Goal: Communication & Community: Answer question/provide support

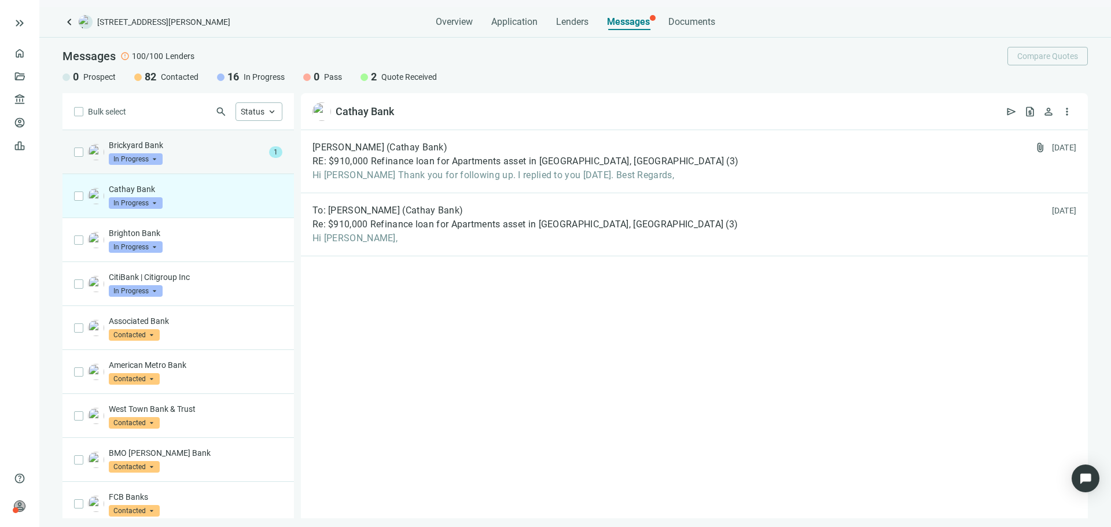
click at [185, 170] on div "Brickyard Bank In Progress arrow_drop_down 1" at bounding box center [177, 152] width 231 height 44
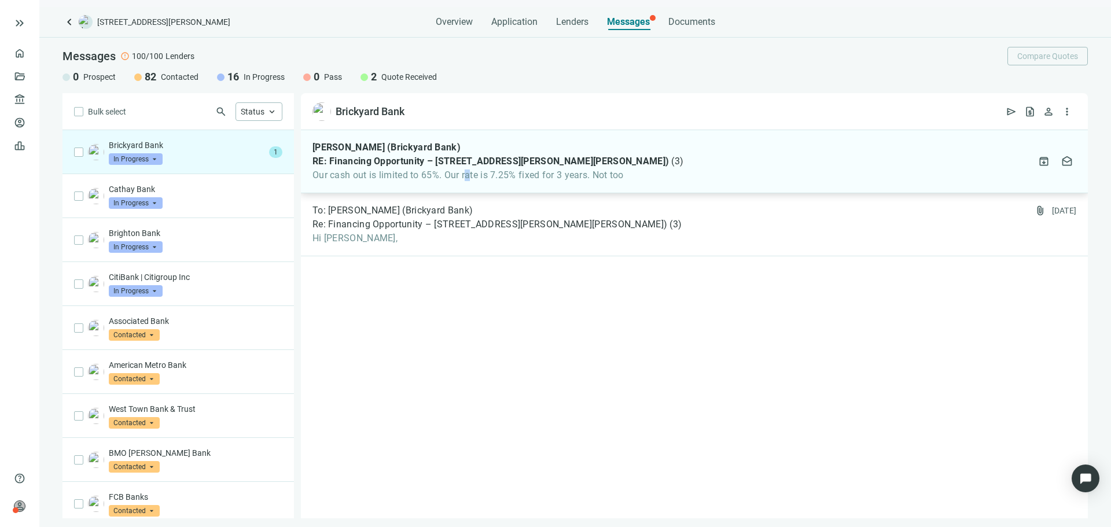
click at [469, 171] on span "Our cash out is limited to 65%. Our rate is 7.25% fixed for 3 years. Not too" at bounding box center [497, 176] width 371 height 12
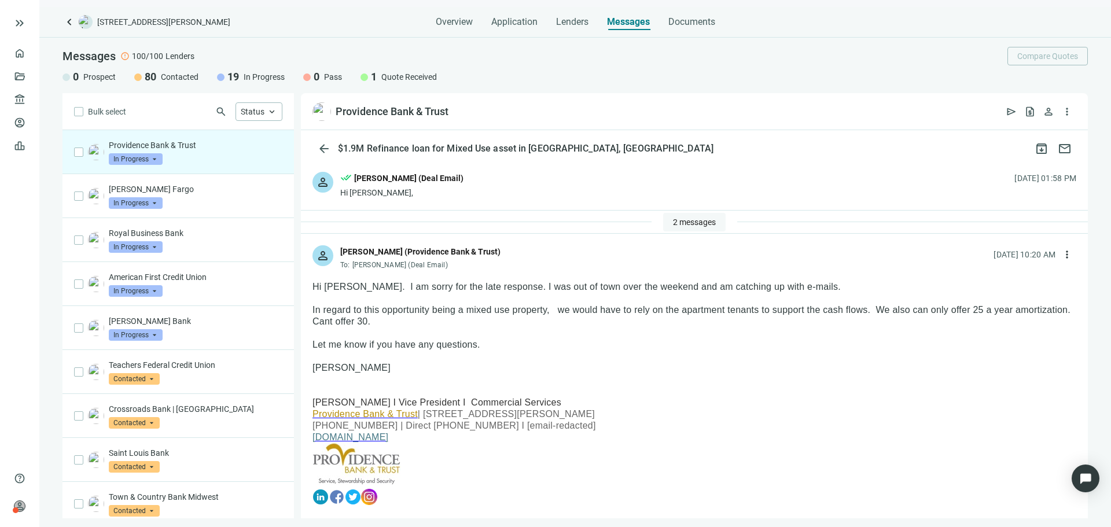
click at [687, 221] on span "2 messages" at bounding box center [694, 222] width 43 height 9
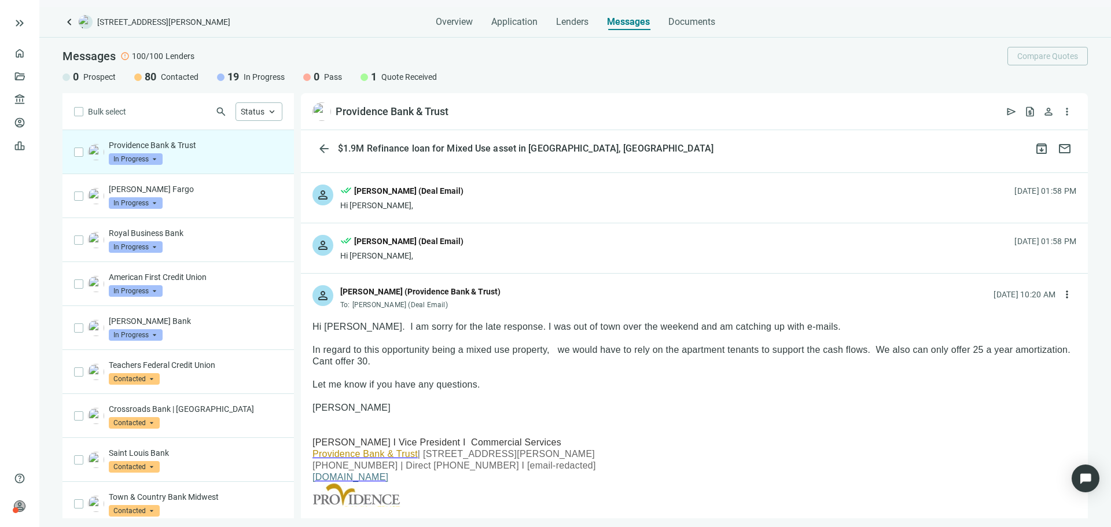
scroll to position [58, 0]
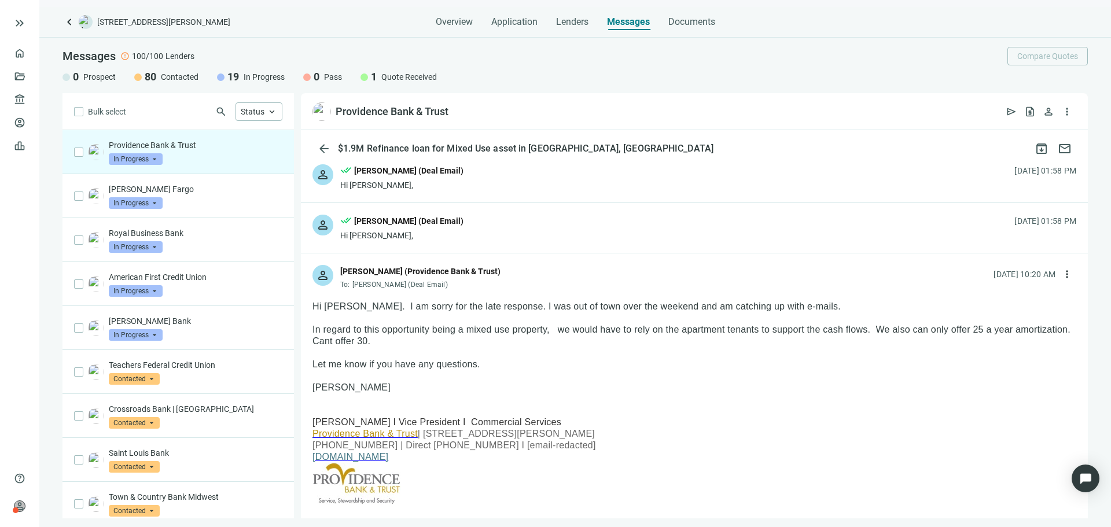
click at [72, 18] on span "keyboard_arrow_left" at bounding box center [69, 22] width 14 height 14
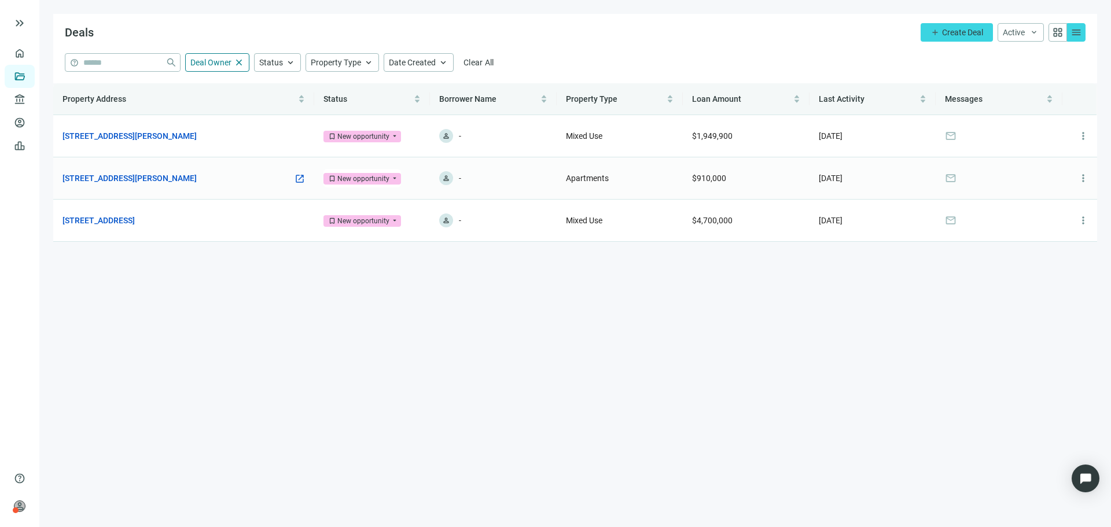
click at [278, 178] on div "6912 N Wayne Ave, Chicago, IL 60626 open_in_new" at bounding box center [183, 178] width 242 height 13
click at [171, 175] on link "[STREET_ADDRESS][PERSON_NAME]" at bounding box center [129, 178] width 134 height 13
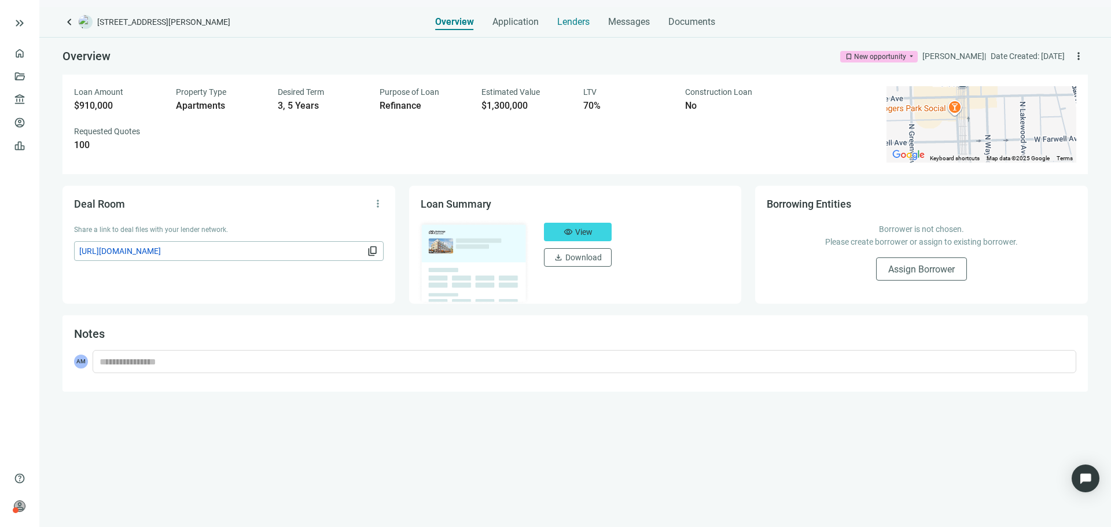
click at [562, 25] on span "Lenders" at bounding box center [573, 22] width 32 height 12
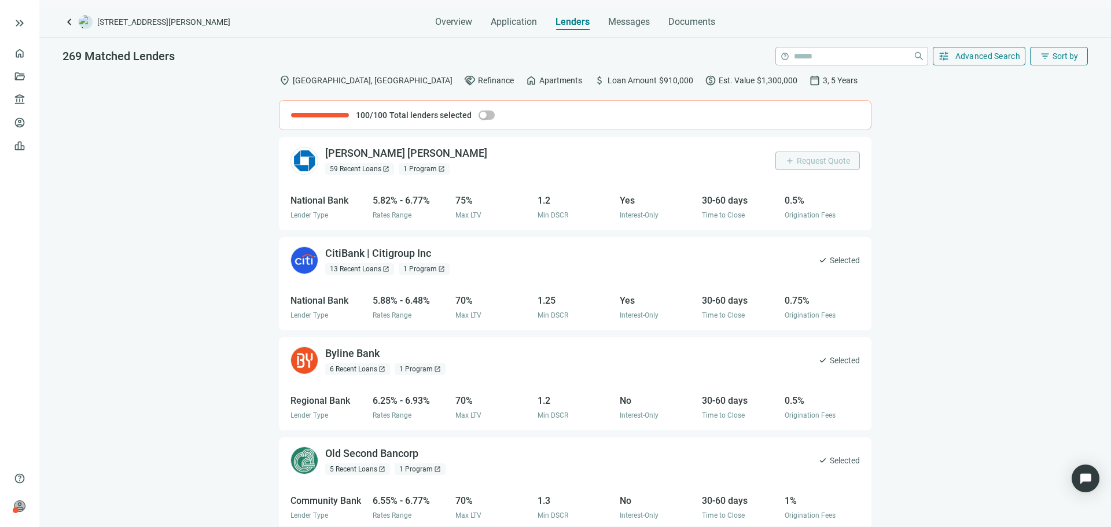
click at [606, 28] on div "Overview Application Lenders Messages Documents" at bounding box center [575, 18] width 280 height 23
click at [614, 24] on span "Messages" at bounding box center [629, 21] width 42 height 11
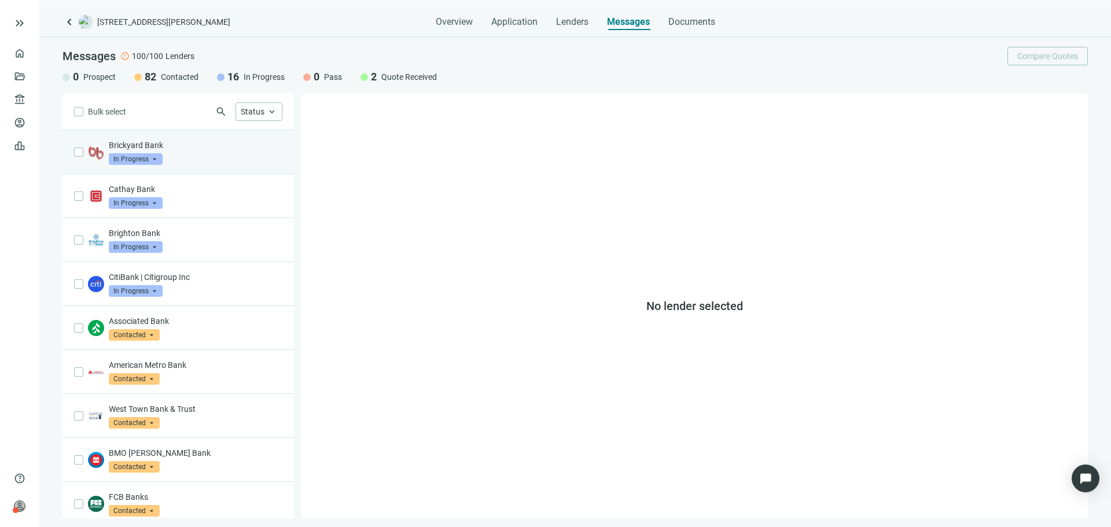
click at [198, 160] on div "Brickyard Bank In Progress arrow_drop_down" at bounding box center [196, 151] width 174 height 25
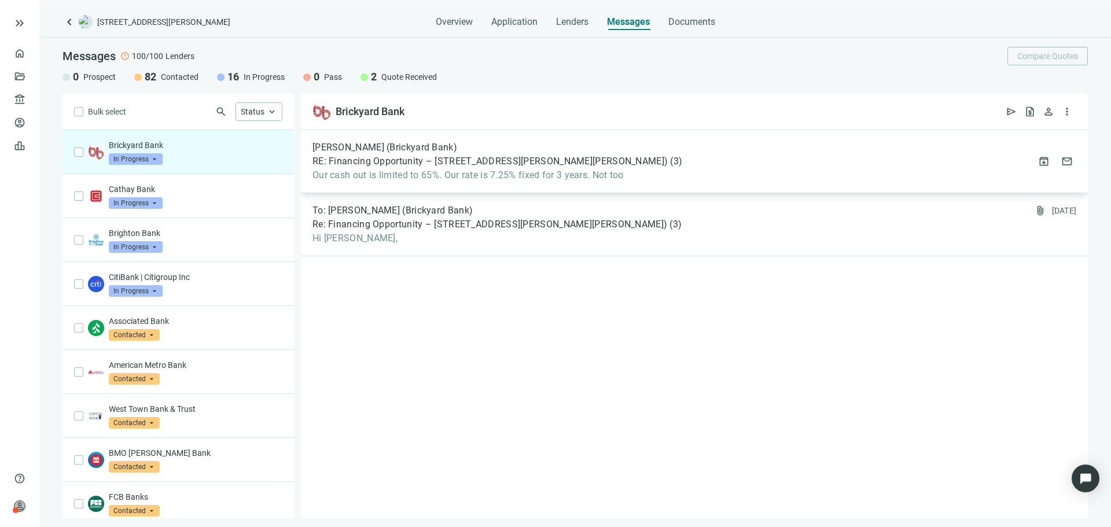
click at [451, 181] on div "Ken Knoll (Brickyard Bank) RE: Financing Opportunity – 6912-14 N Wayne Ave (Rog…" at bounding box center [694, 161] width 787 height 63
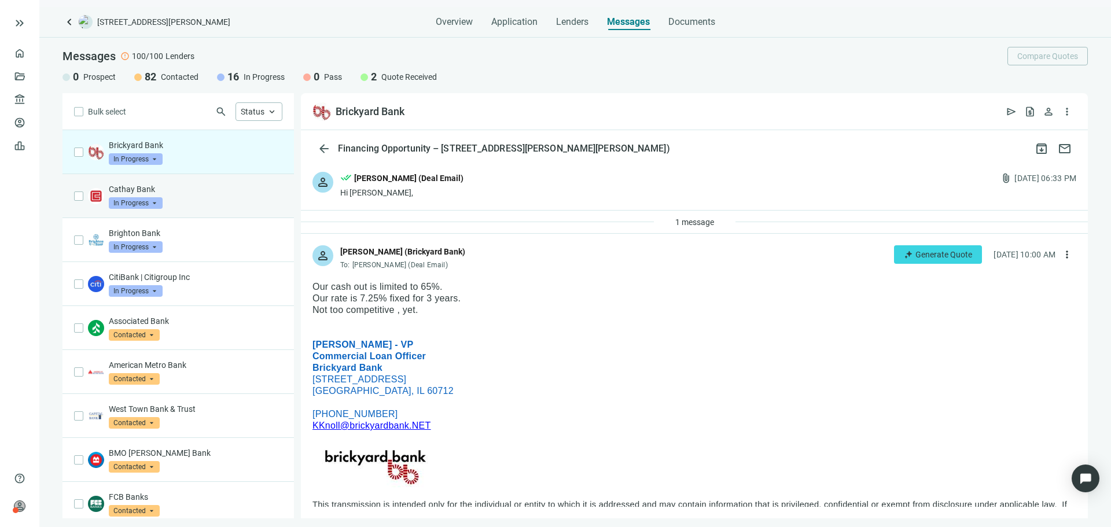
click at [210, 198] on div "Cathay Bank In Progress arrow_drop_down" at bounding box center [196, 195] width 174 height 25
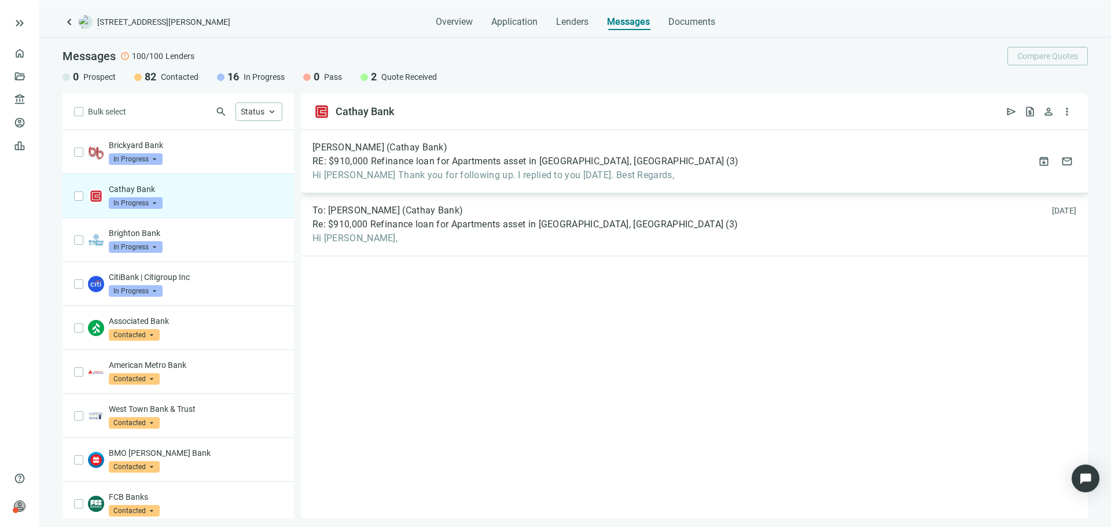
click at [744, 170] on div "Elise Chang (Cathay Bank) RE: $910,000 Refinance loan for Apartments asset in C…" at bounding box center [694, 161] width 787 height 63
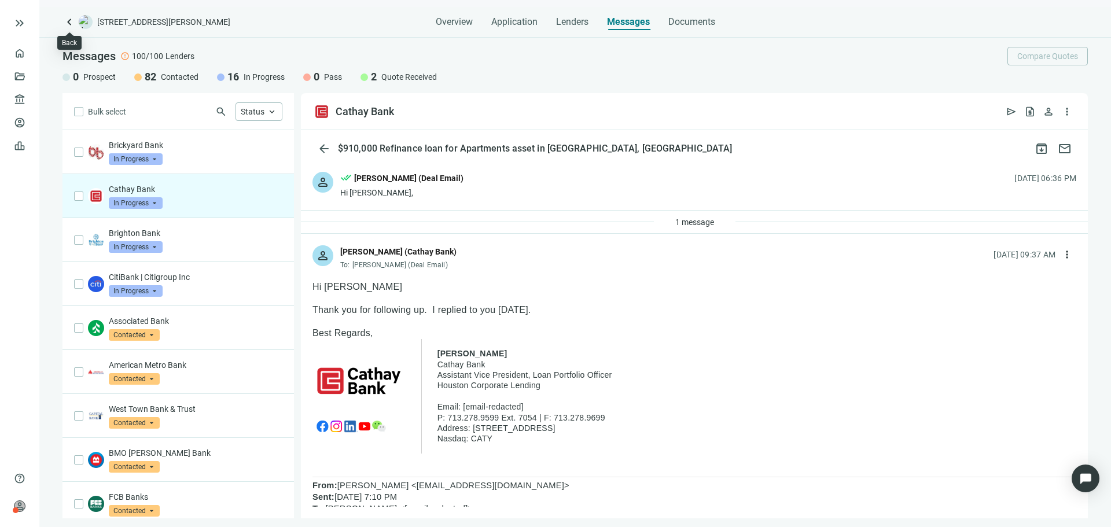
click at [60, 18] on div "keyboard_arrow_left 6912 N Wayne Ave, Chicago, IL 60626 Overview Application Le…" at bounding box center [574, 267] width 1071 height 520
click at [66, 21] on span "keyboard_arrow_left" at bounding box center [69, 22] width 14 height 14
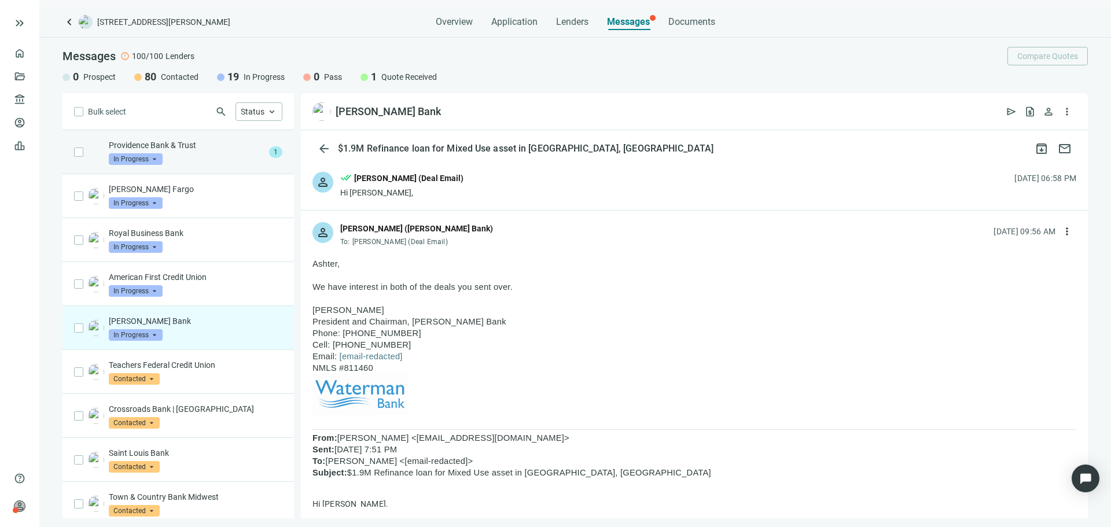
click at [235, 150] on p "Providence Bank & Trust" at bounding box center [187, 145] width 156 height 12
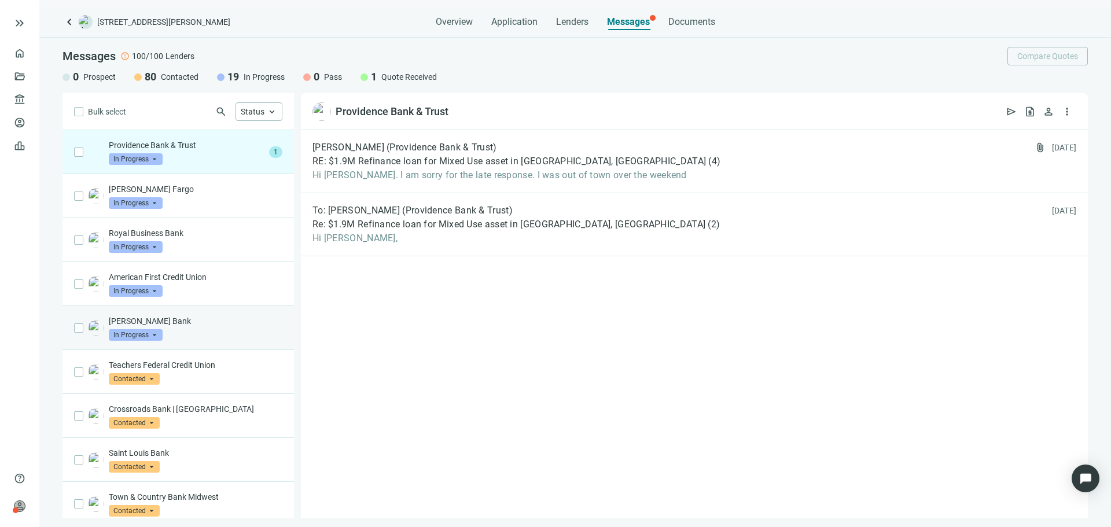
click at [236, 320] on p "[PERSON_NAME] Bank" at bounding box center [196, 321] width 174 height 12
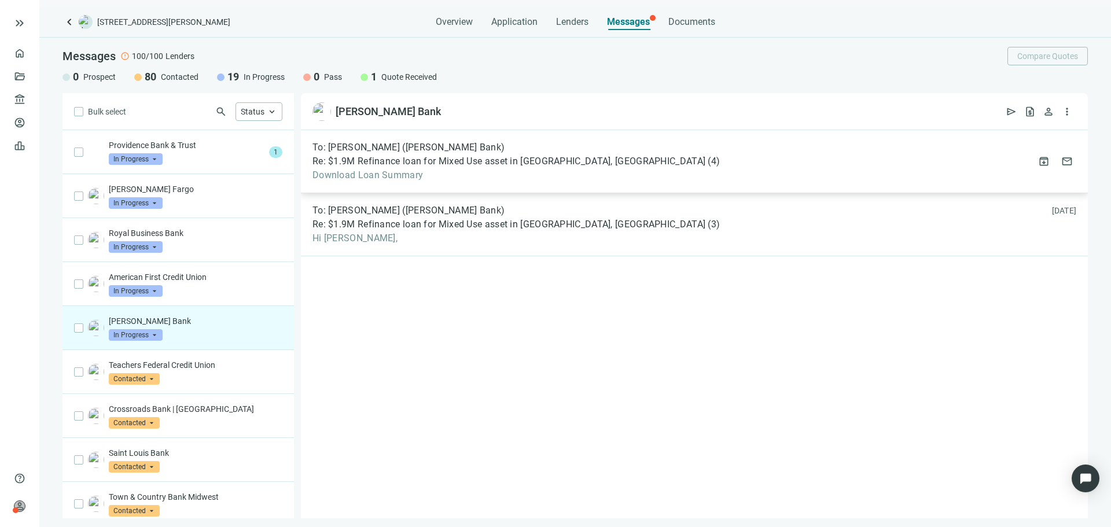
click at [416, 170] on span "Download Loan Summary" at bounding box center [515, 176] width 407 height 12
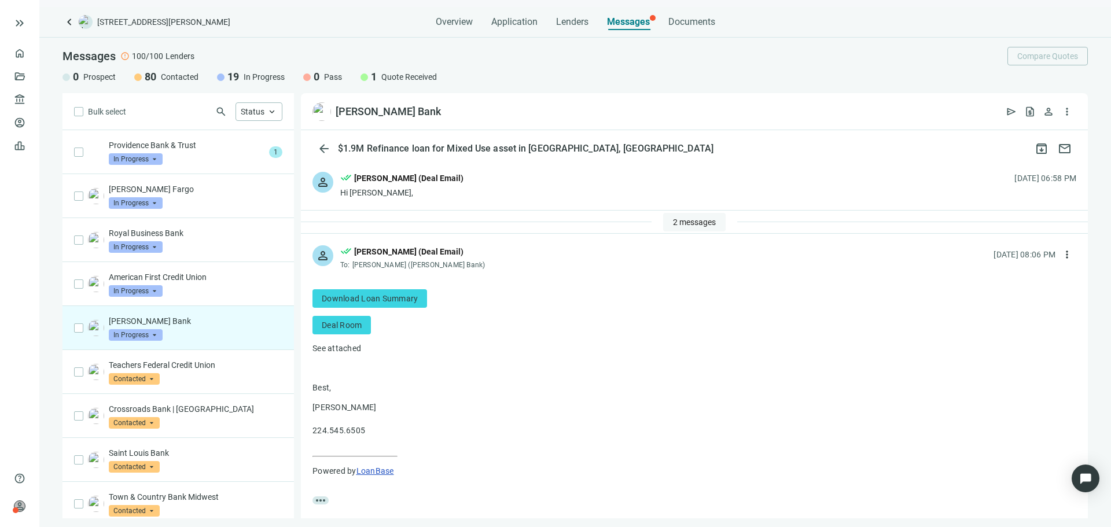
click at [682, 223] on span "2 messages" at bounding box center [694, 222] width 43 height 9
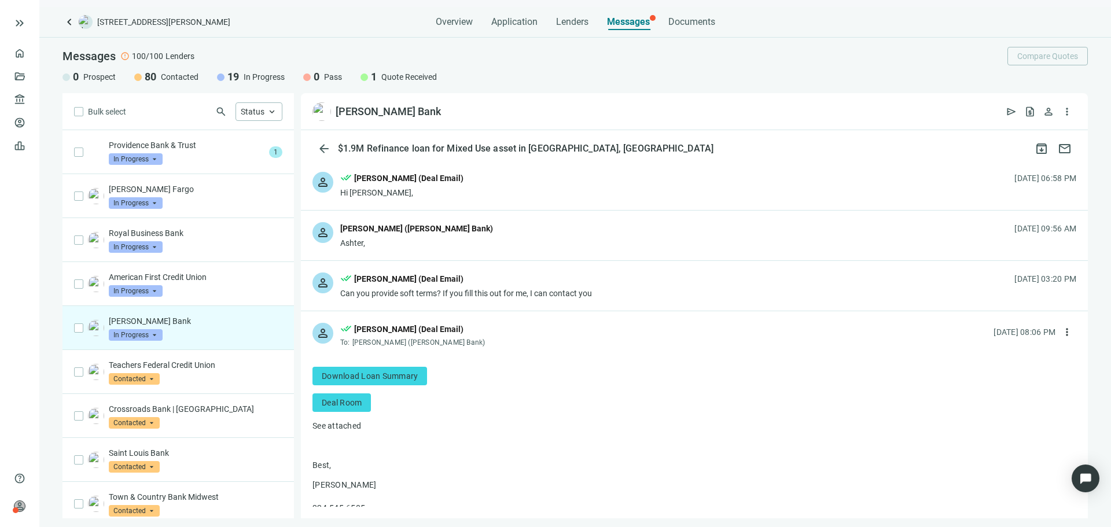
click at [510, 241] on div "person [PERSON_NAME] ([PERSON_NAME] Bank) Ashter, [DATE] 09:56 AM" at bounding box center [694, 236] width 787 height 50
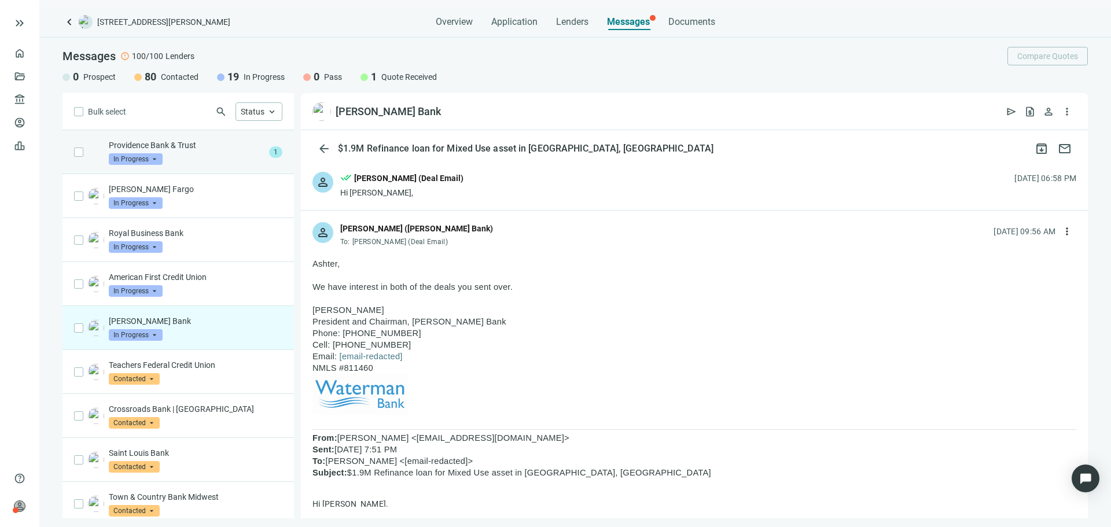
click at [194, 156] on div "Providence Bank & Trust In Progress arrow_drop_down" at bounding box center [187, 151] width 156 height 25
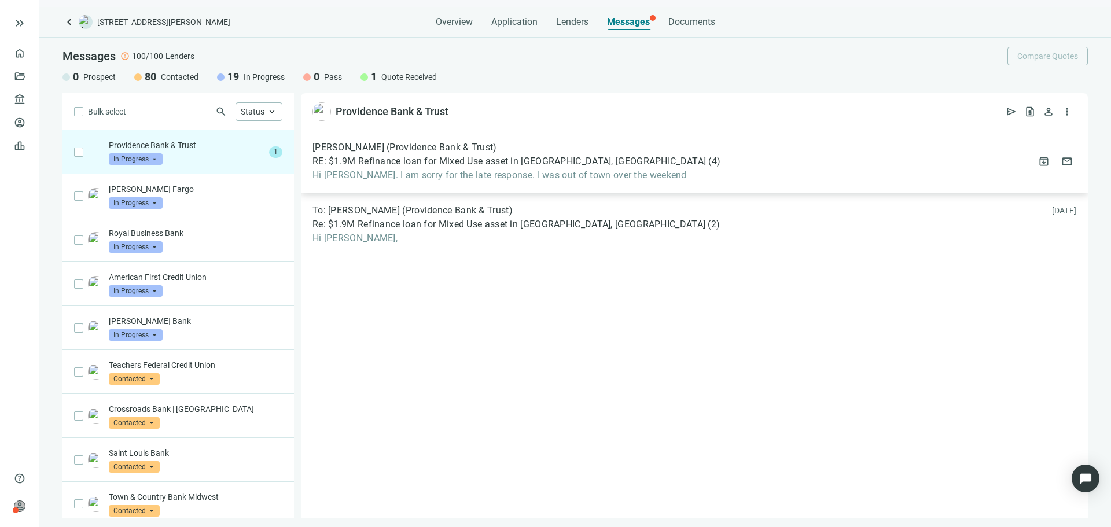
click at [509, 178] on span "Hi [PERSON_NAME]. I am sorry for the late response. I was out of town over the …" at bounding box center [516, 176] width 408 height 12
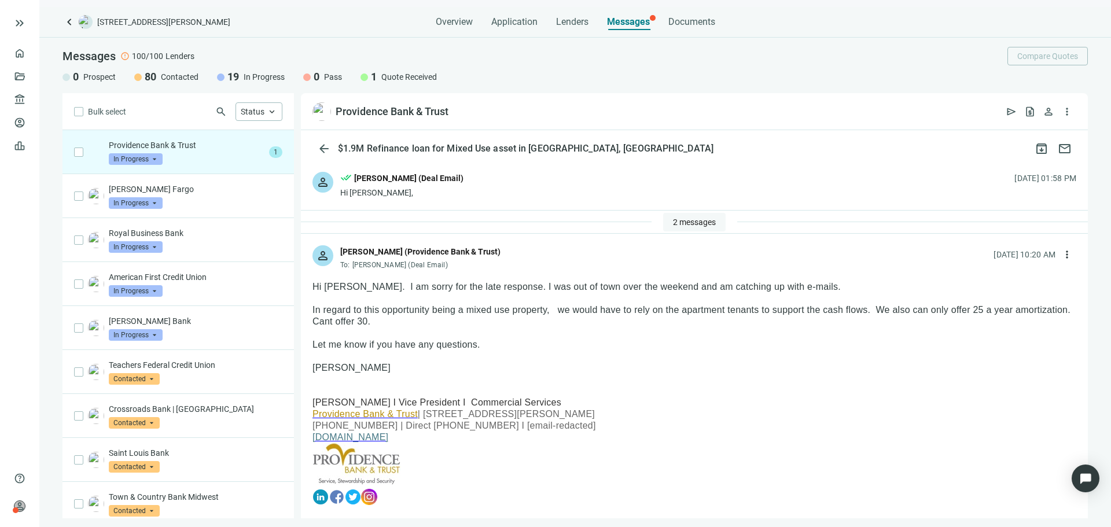
click at [708, 224] on span "2 messages" at bounding box center [694, 222] width 43 height 9
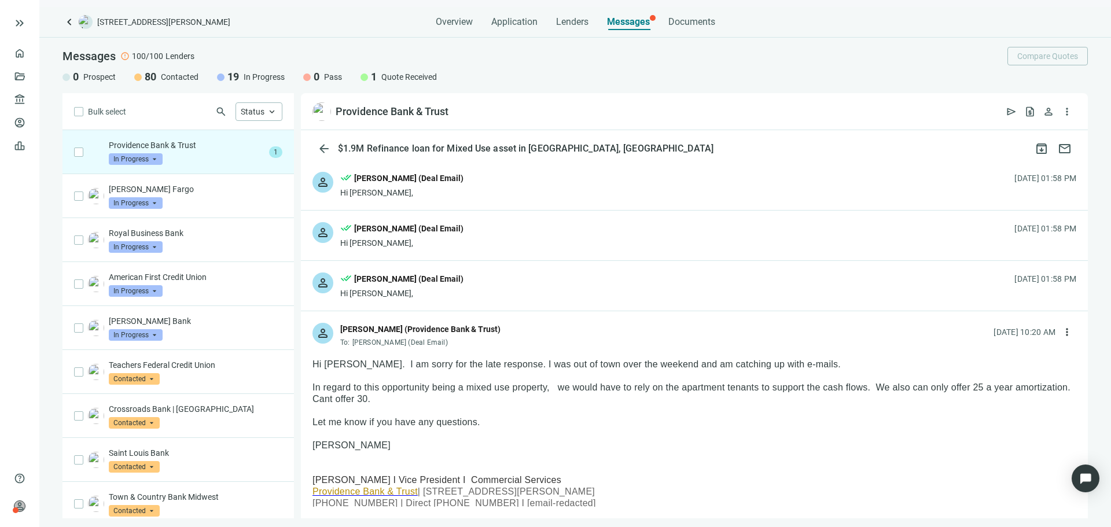
click at [519, 216] on div "person done_all [PERSON_NAME] (Deal Email) Hi [PERSON_NAME], [DATE] 01:58 PM" at bounding box center [694, 236] width 787 height 50
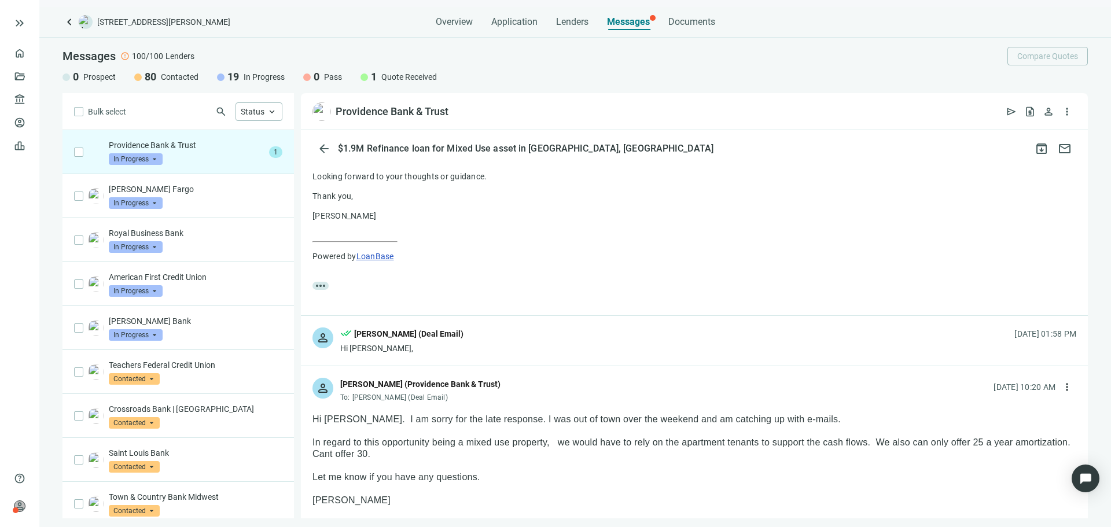
scroll to position [231, 0]
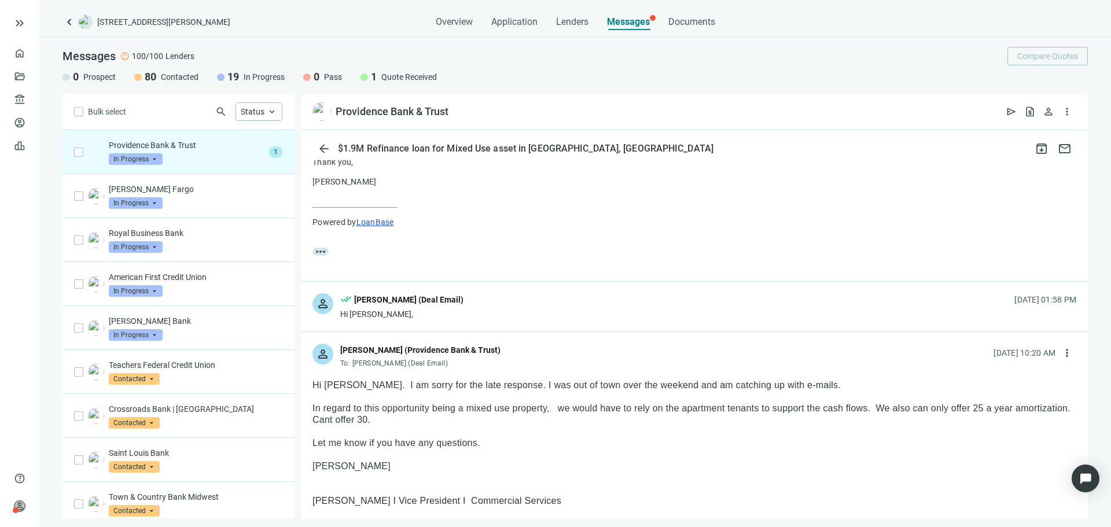
click at [536, 312] on div "person done_all [PERSON_NAME] (Deal Email) Hi [PERSON_NAME], [DATE] 01:58 PM" at bounding box center [694, 307] width 787 height 50
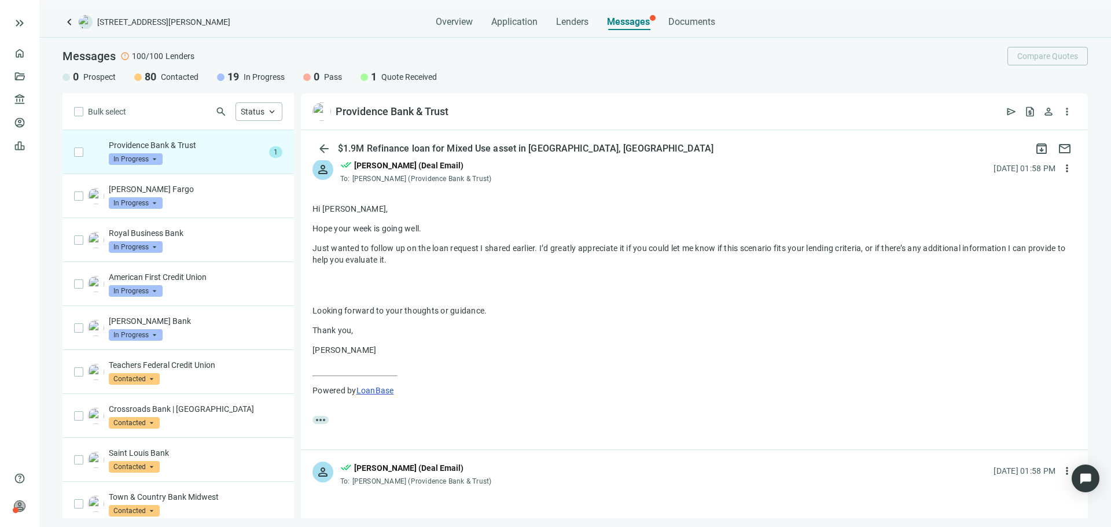
scroll to position [0, 0]
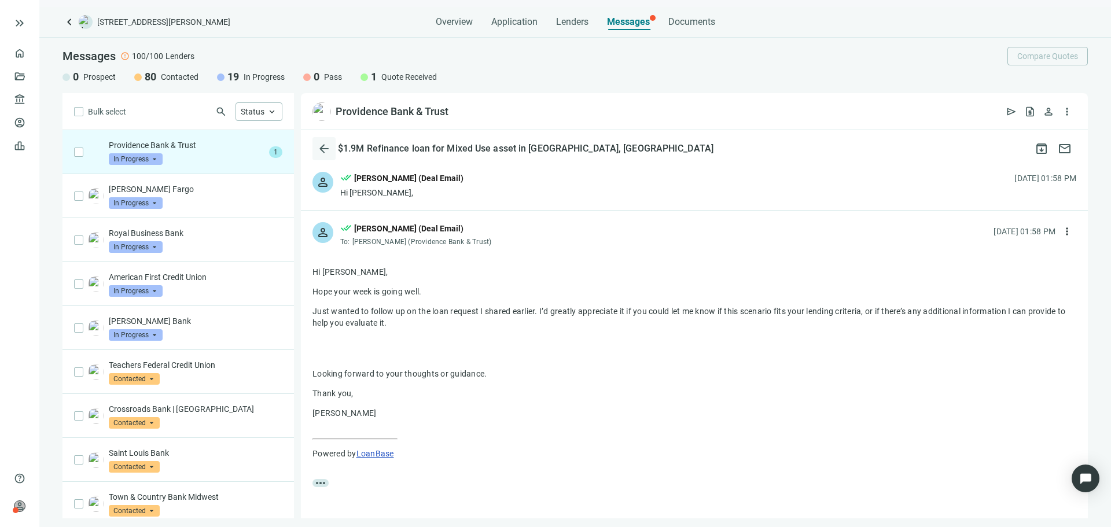
click at [323, 150] on span "arrow_back" at bounding box center [324, 149] width 14 height 14
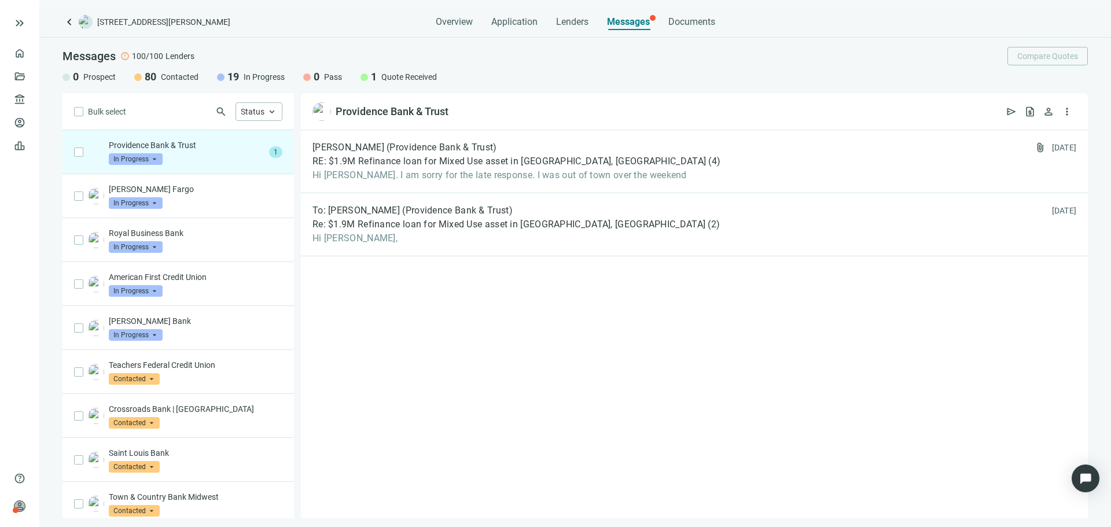
click at [70, 25] on span "keyboard_arrow_left" at bounding box center [69, 22] width 14 height 14
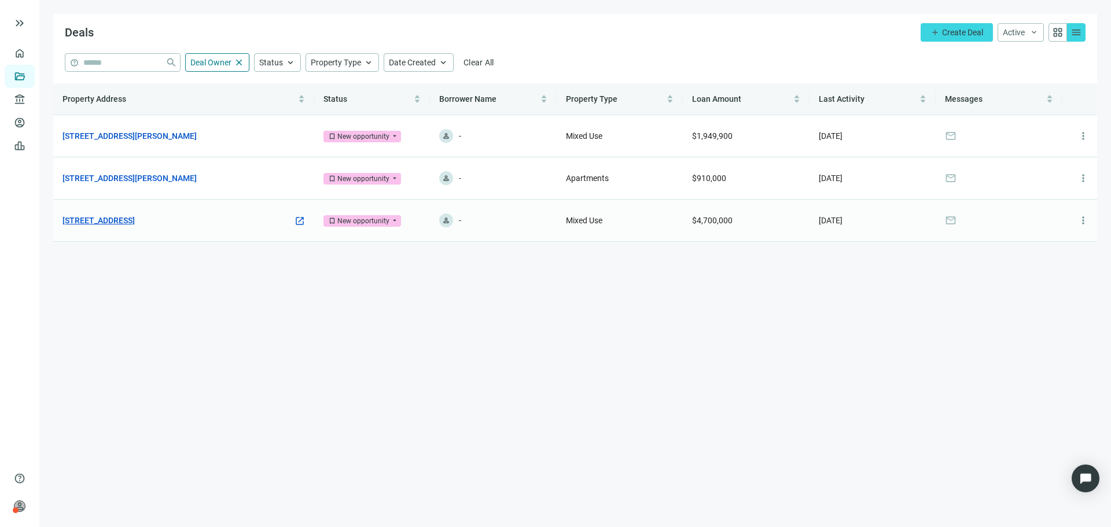
click at [135, 226] on link "[STREET_ADDRESS]" at bounding box center [98, 220] width 72 height 13
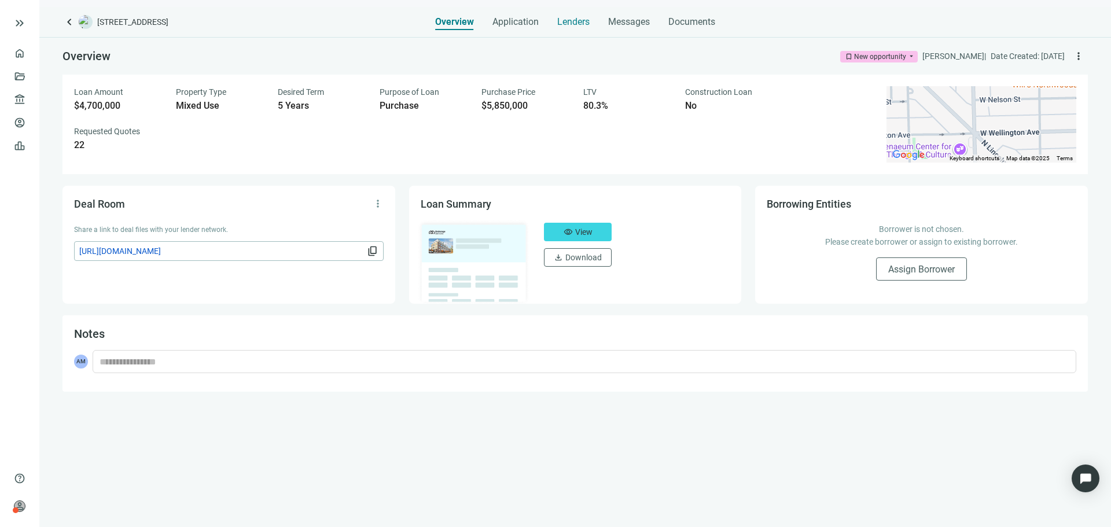
click at [579, 23] on span "Lenders" at bounding box center [573, 22] width 32 height 12
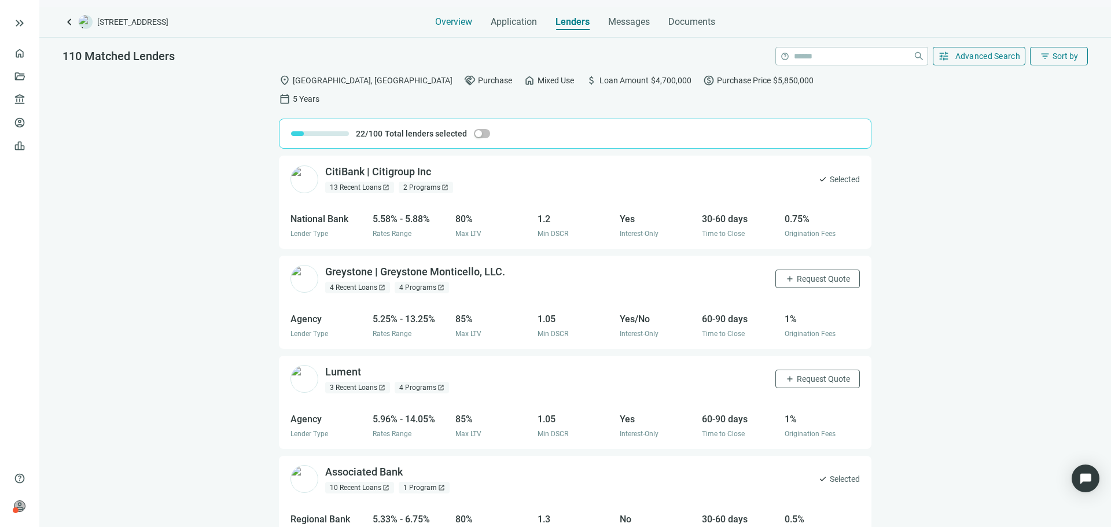
click at [468, 23] on span "Overview" at bounding box center [453, 22] width 37 height 12
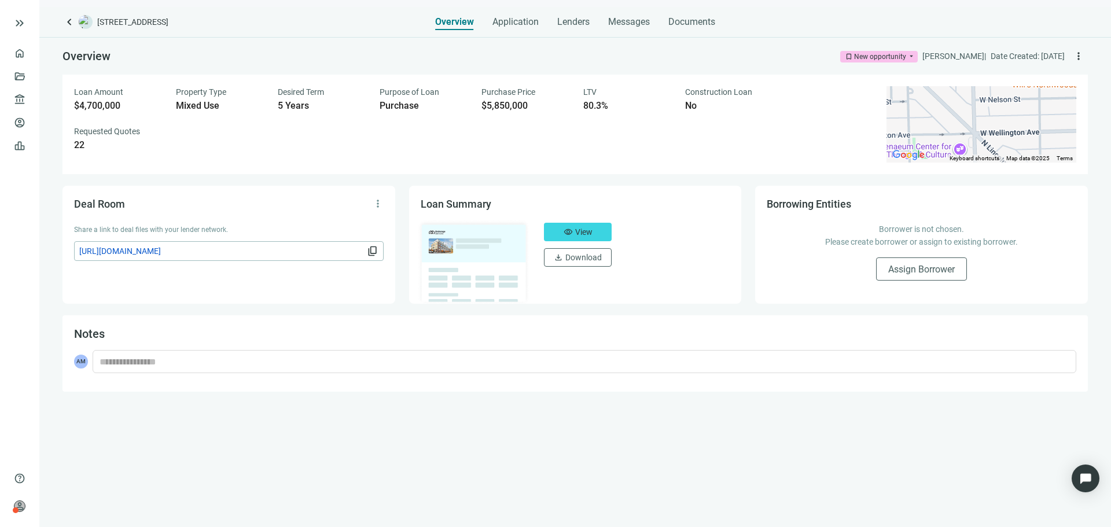
click at [75, 24] on span "keyboard_arrow_left" at bounding box center [69, 22] width 14 height 14
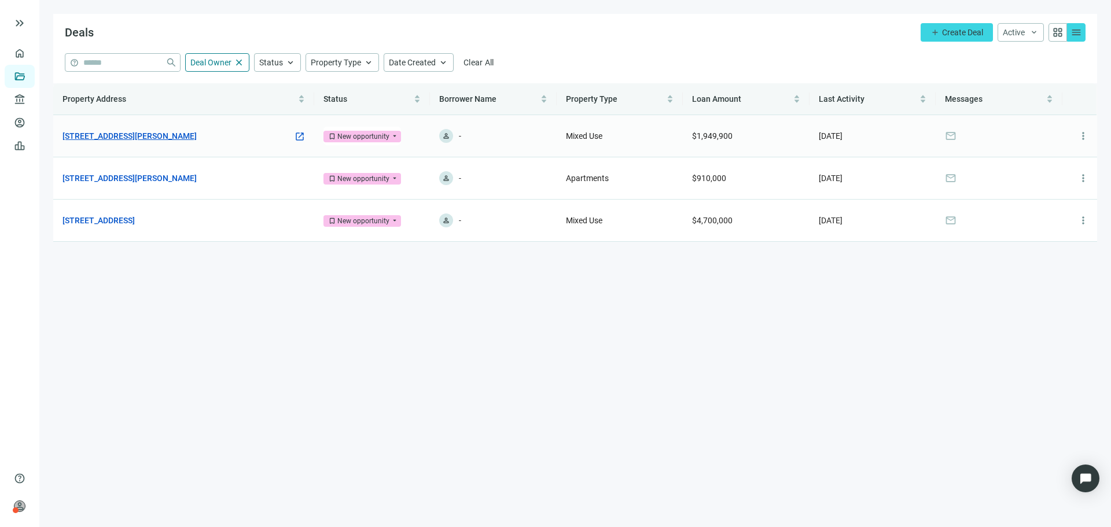
click at [183, 134] on link "[STREET_ADDRESS][PERSON_NAME]" at bounding box center [129, 136] width 134 height 13
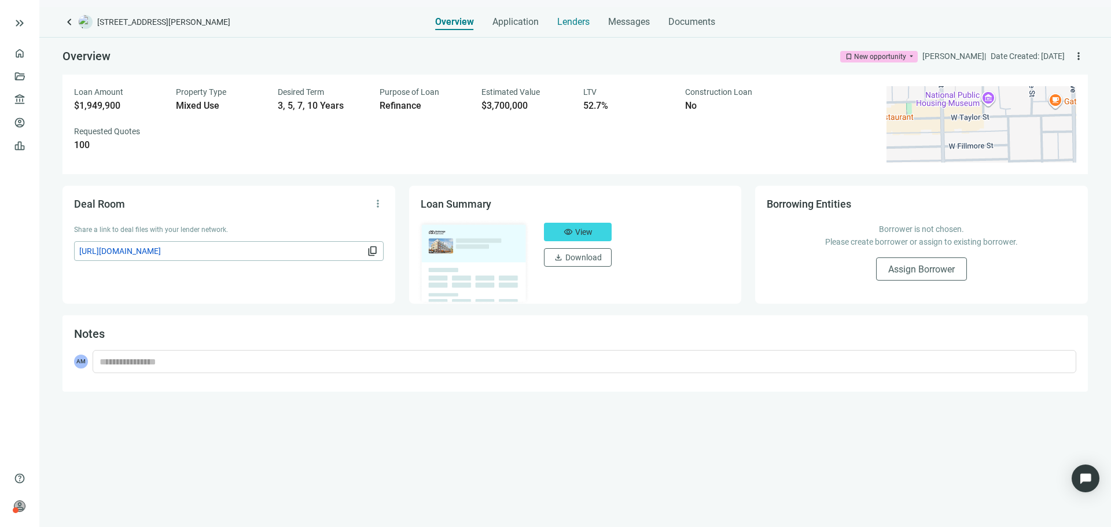
click at [558, 21] on span "Lenders" at bounding box center [573, 22] width 32 height 12
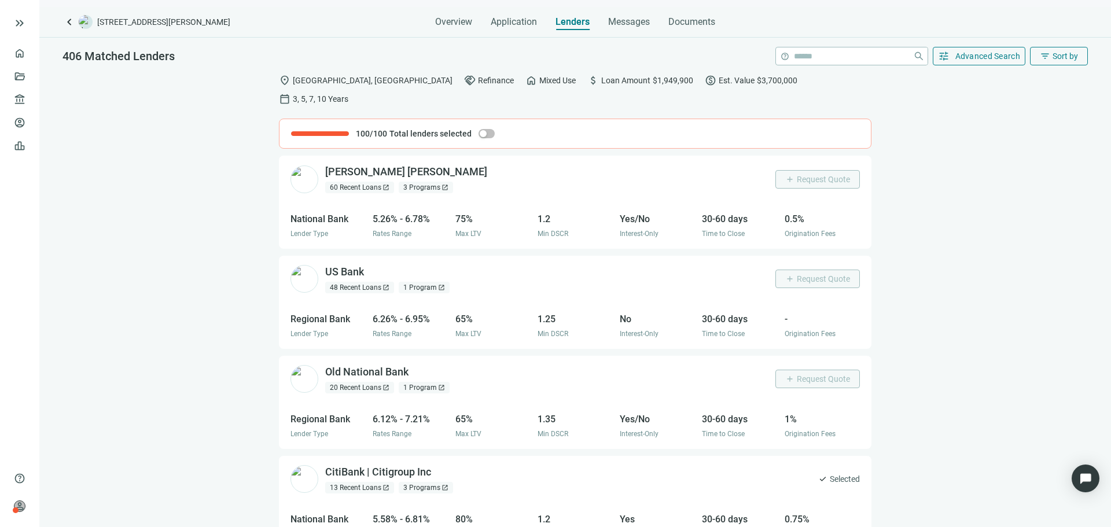
click at [497, 36] on div "keyboard_arrow_left [STREET_ADDRESS][PERSON_NAME] Overview Application Lenders …" at bounding box center [574, 267] width 1071 height 520
click at [503, 28] on div "Application" at bounding box center [514, 18] width 46 height 23
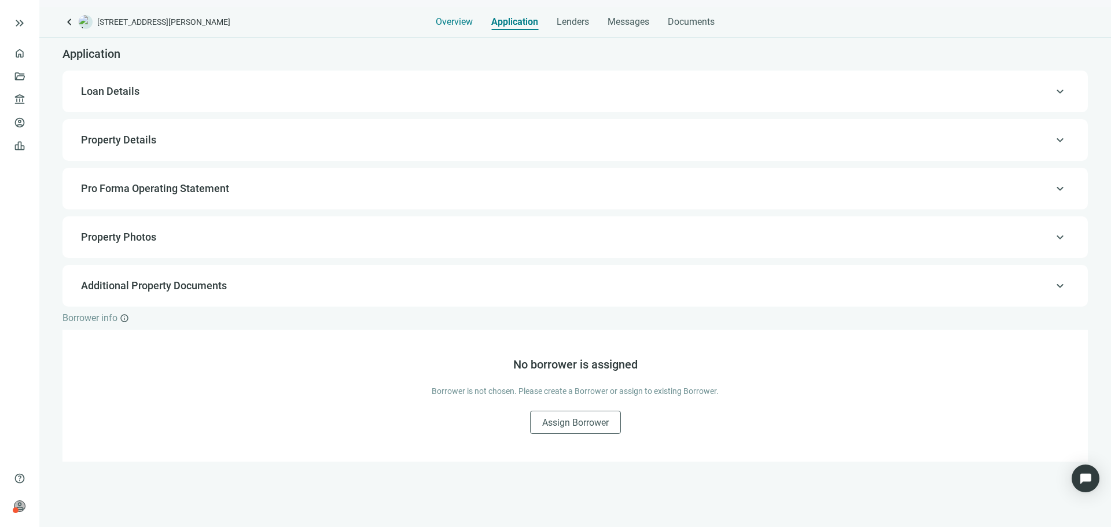
click at [465, 28] on div "Overview" at bounding box center [454, 18] width 37 height 23
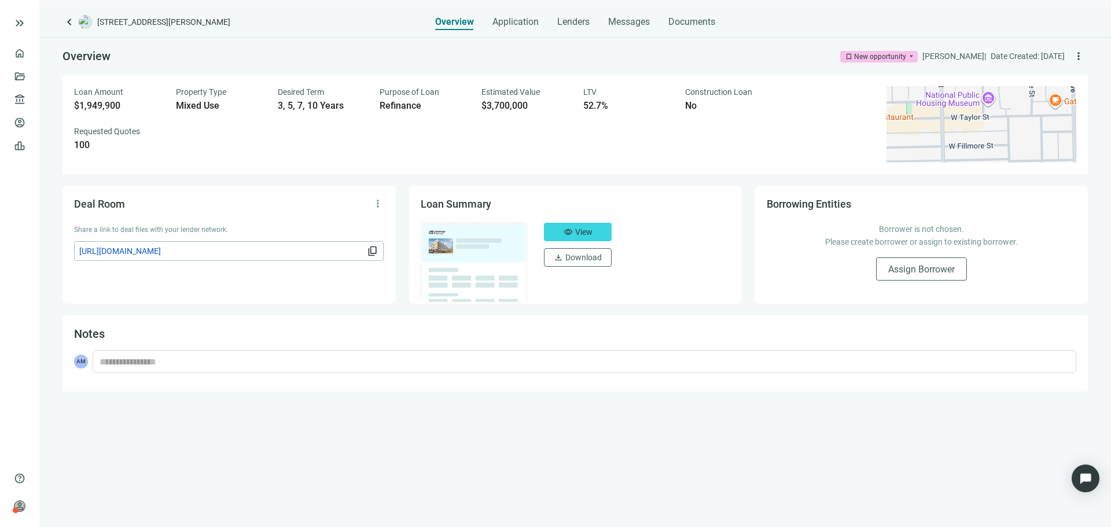
click at [606, 25] on div "Overview Application Lenders Messages Documents" at bounding box center [575, 18] width 280 height 23
click at [618, 20] on span "Messages" at bounding box center [629, 21] width 42 height 11
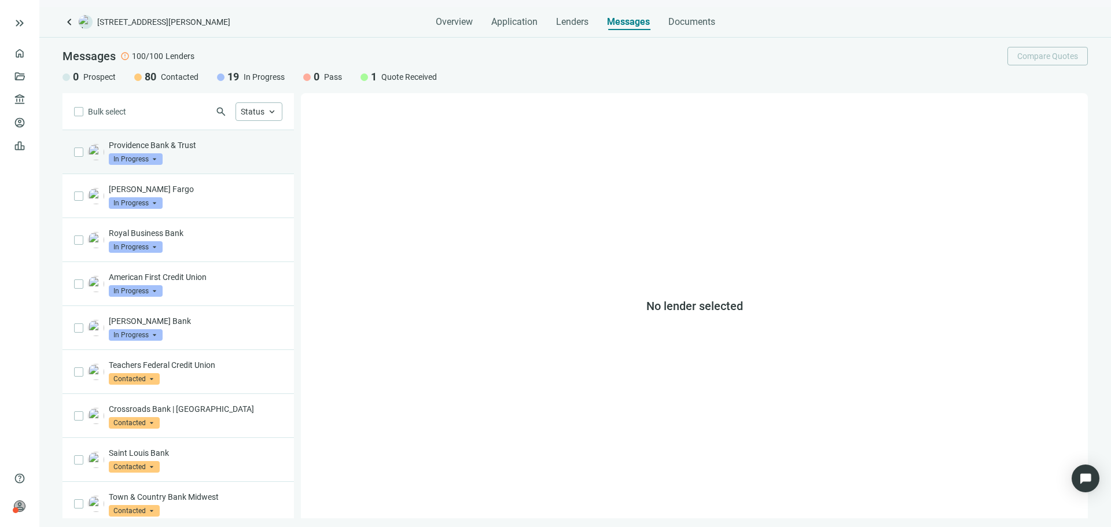
click at [223, 152] on div "Providence Bank & Trust In Progress arrow_drop_down" at bounding box center [196, 151] width 174 height 25
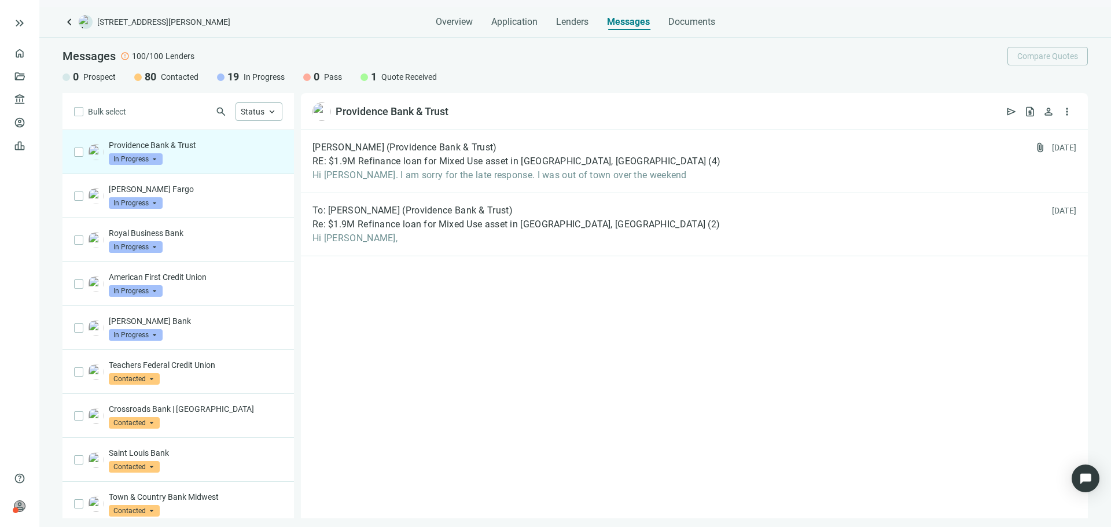
click at [64, 21] on span "keyboard_arrow_left" at bounding box center [69, 22] width 14 height 14
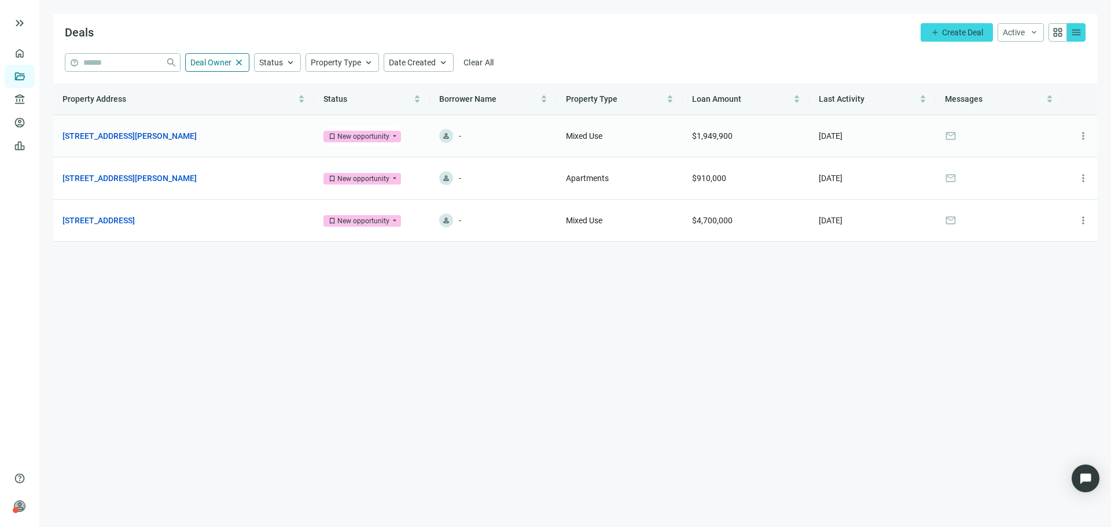
click at [176, 142] on td "[STREET_ADDRESS][PERSON_NAME] open_in_new" at bounding box center [183, 136] width 261 height 42
click at [176, 139] on link "[STREET_ADDRESS][PERSON_NAME]" at bounding box center [129, 136] width 134 height 13
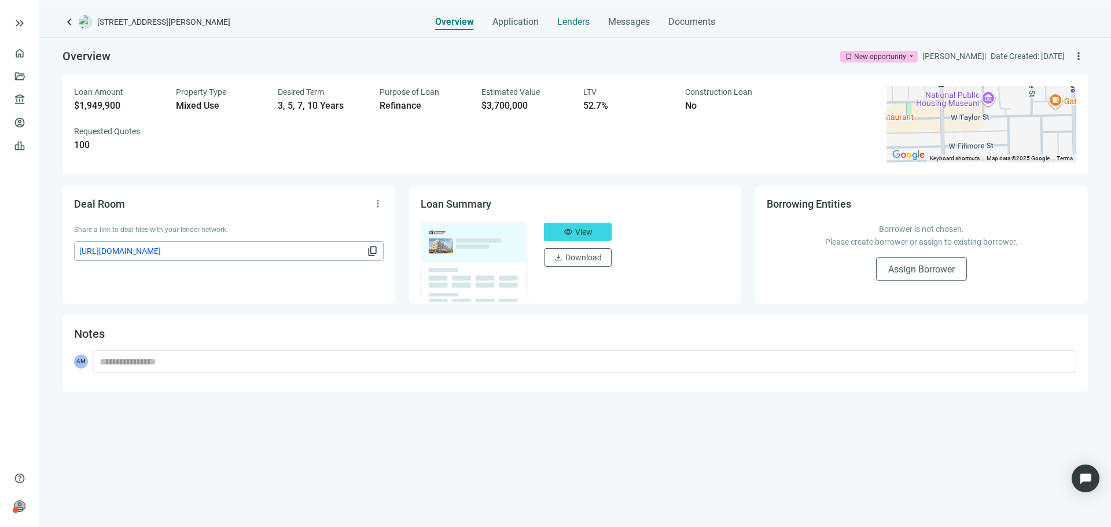
click at [576, 23] on span "Lenders" at bounding box center [573, 22] width 32 height 12
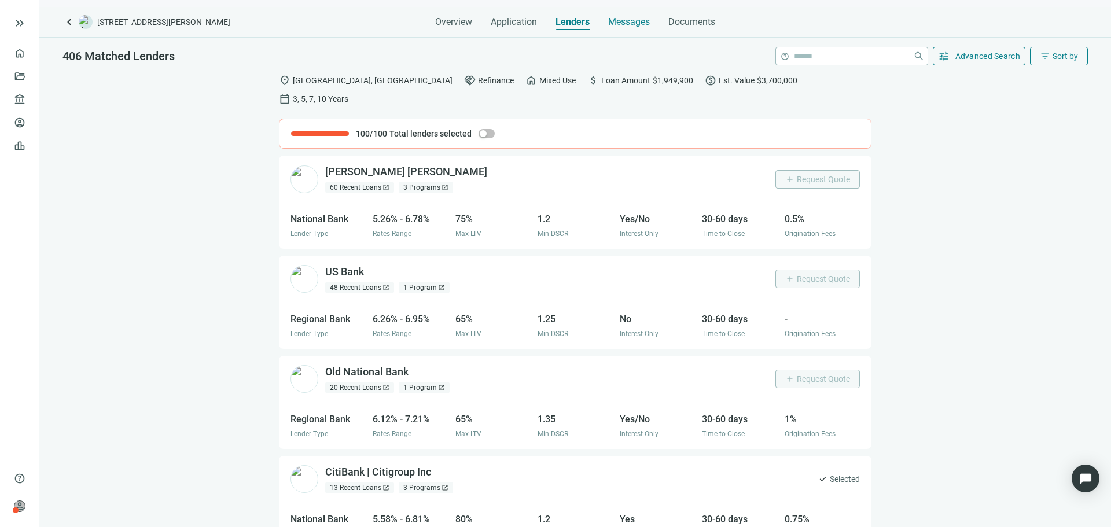
click at [645, 21] on span "Messages" at bounding box center [629, 21] width 42 height 11
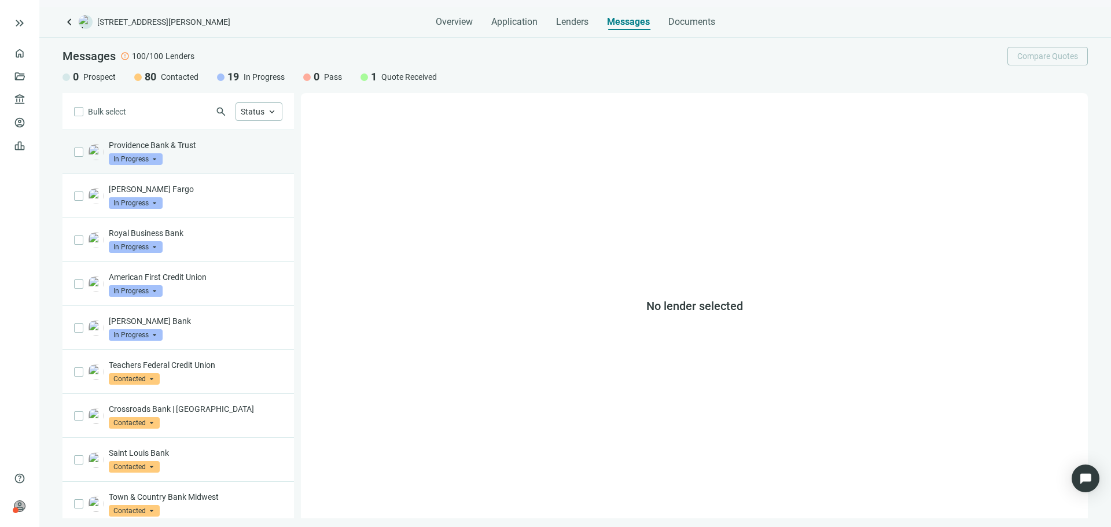
click at [222, 170] on div "Providence Bank & Trust In Progress arrow_drop_down" at bounding box center [177, 152] width 231 height 44
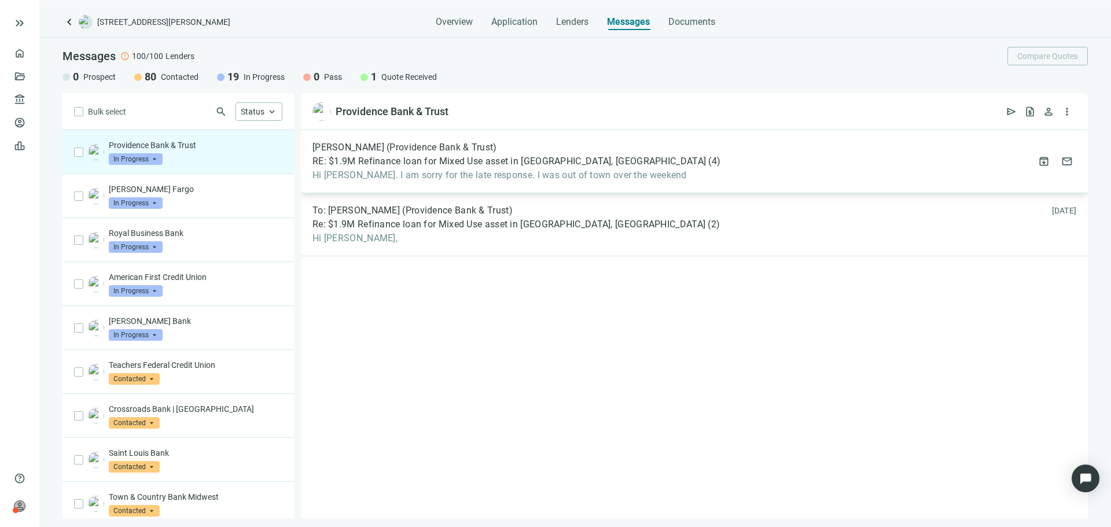
click at [456, 182] on div "[PERSON_NAME] (Providence Bank & Trust) RE: $1.9M Refinance loan for Mixed Use …" at bounding box center [694, 161] width 787 height 63
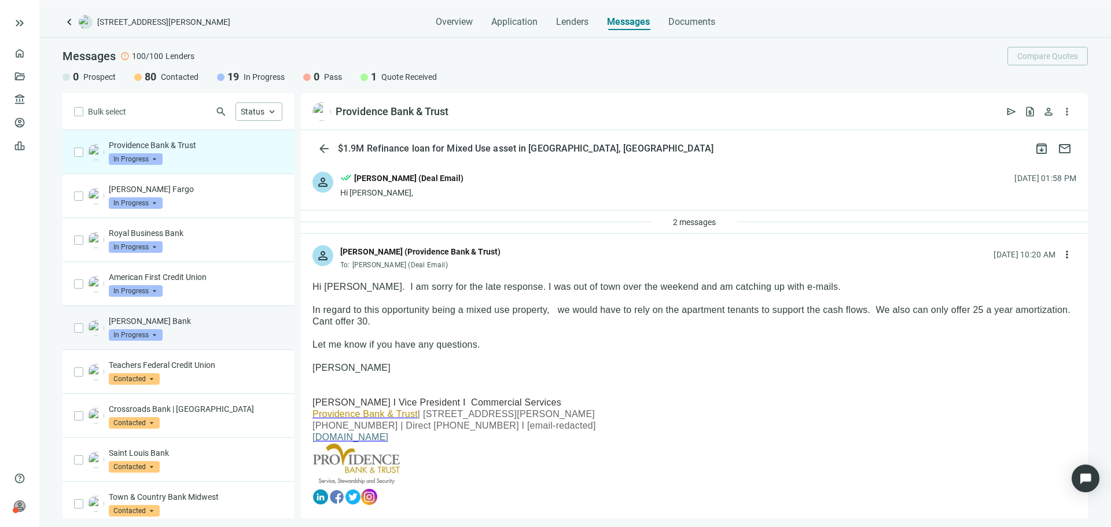
click at [243, 333] on div "[PERSON_NAME] Bank In Progress arrow_drop_down" at bounding box center [196, 327] width 174 height 25
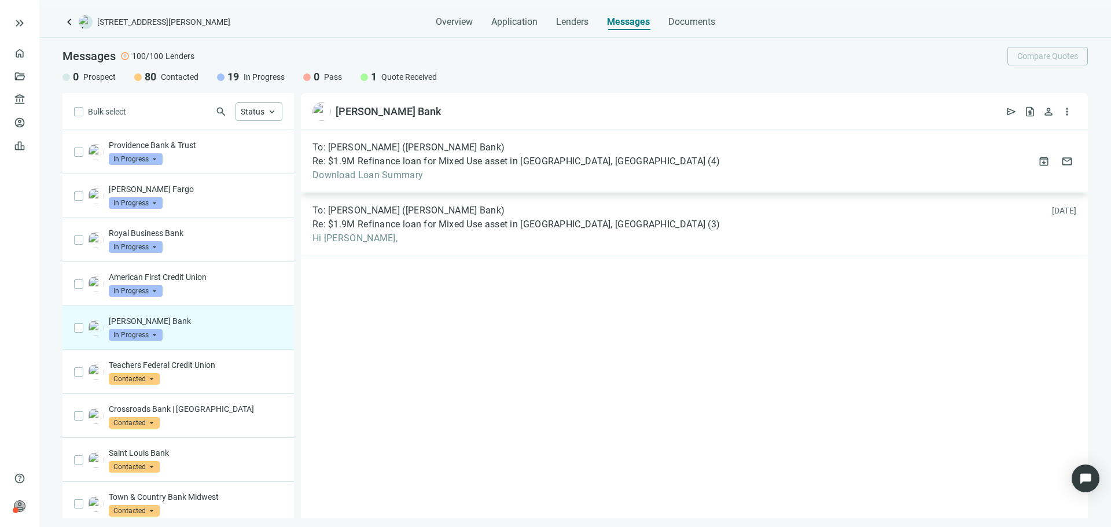
click at [466, 170] on span "Download Loan Summary" at bounding box center [515, 176] width 407 height 12
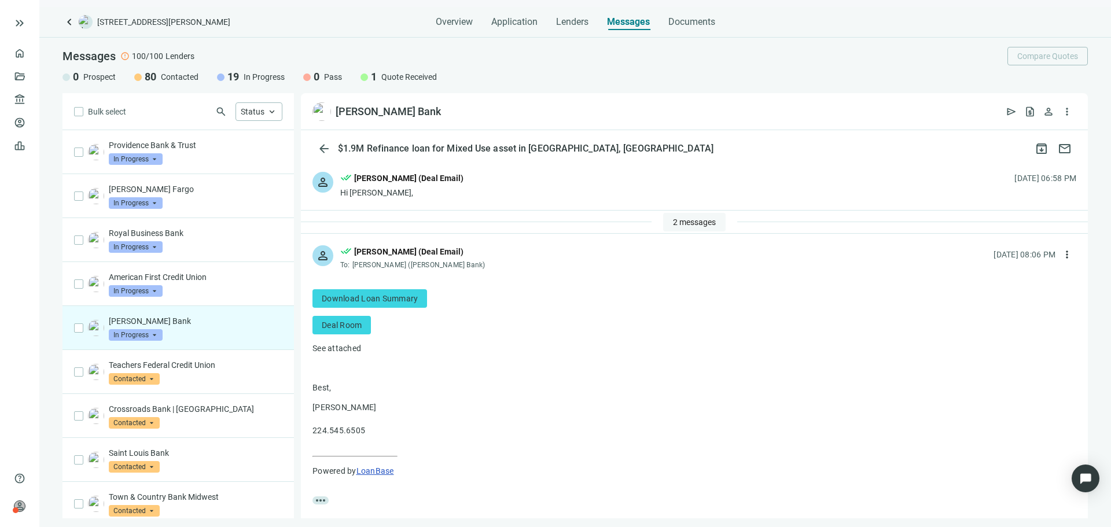
click at [704, 221] on span "2 messages" at bounding box center [694, 222] width 43 height 9
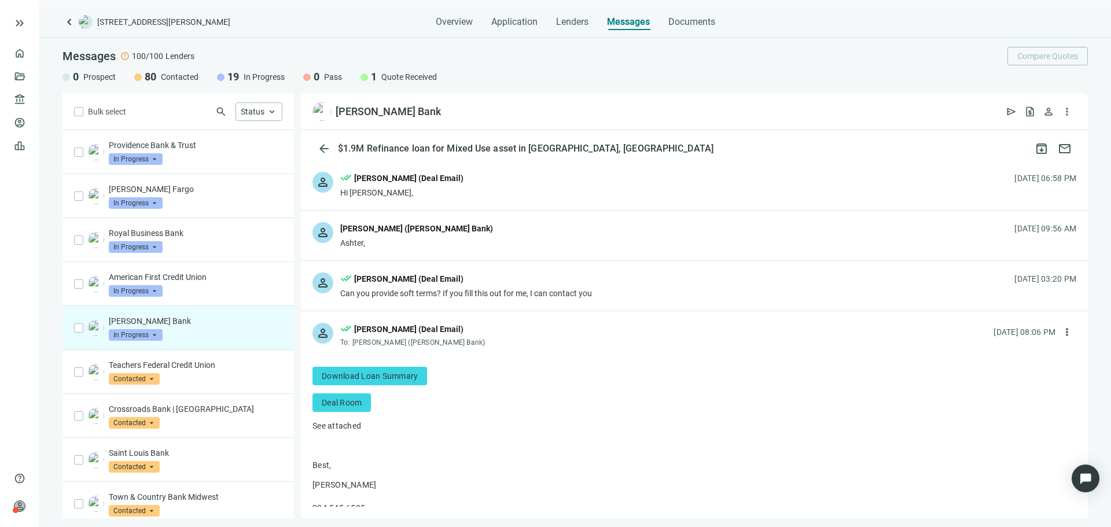
click at [456, 210] on div "person done_all [PERSON_NAME] (Deal Email) Hi [PERSON_NAME], [DATE] 06:58 PM pe…" at bounding box center [694, 333] width 787 height 347
click at [468, 191] on div "person done_all [PERSON_NAME] (Deal Email) Hi [PERSON_NAME], [DATE] 06:58 PM" at bounding box center [694, 185] width 787 height 50
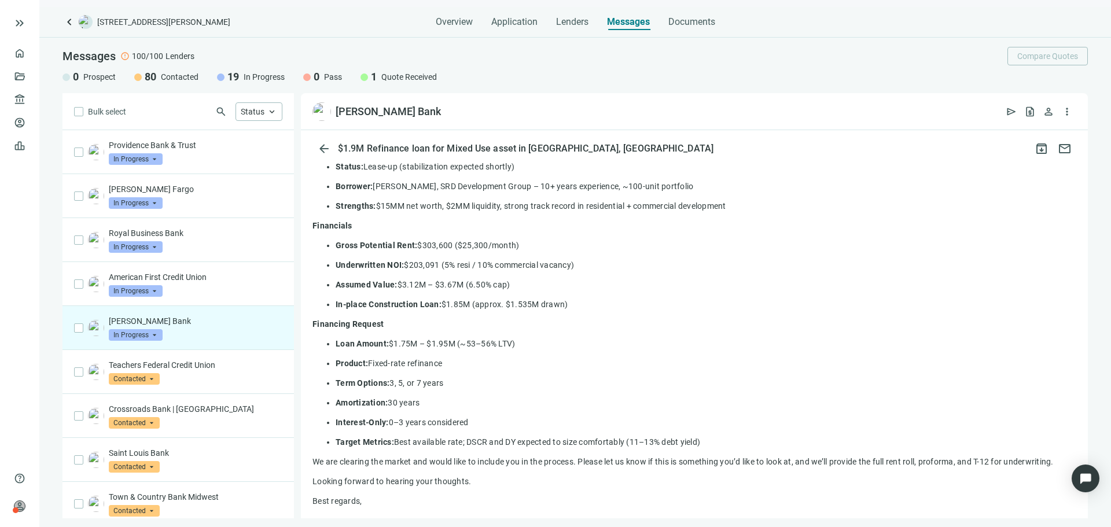
scroll to position [231, 0]
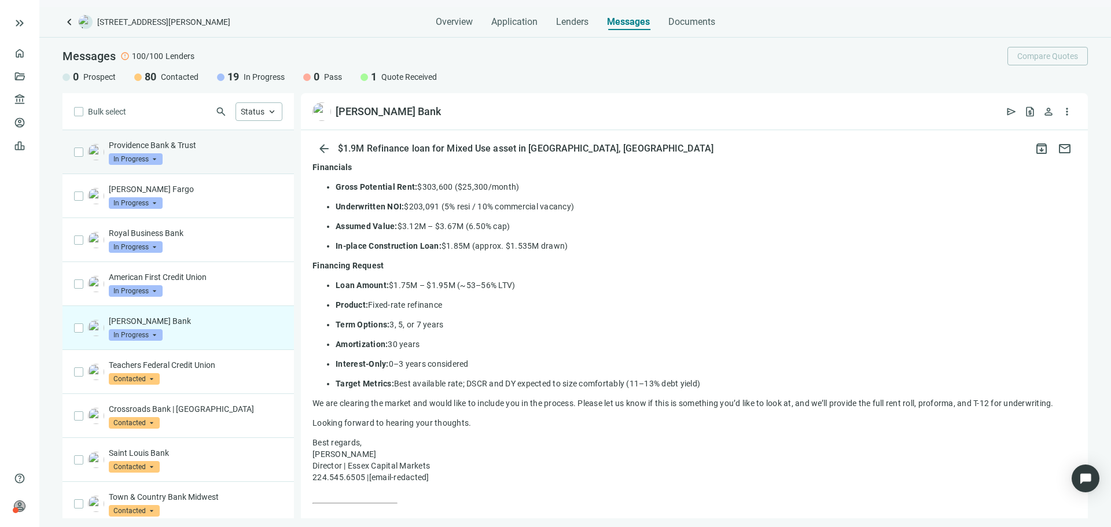
click at [210, 167] on div "Providence Bank & Trust In Progress arrow_drop_down" at bounding box center [177, 152] width 231 height 44
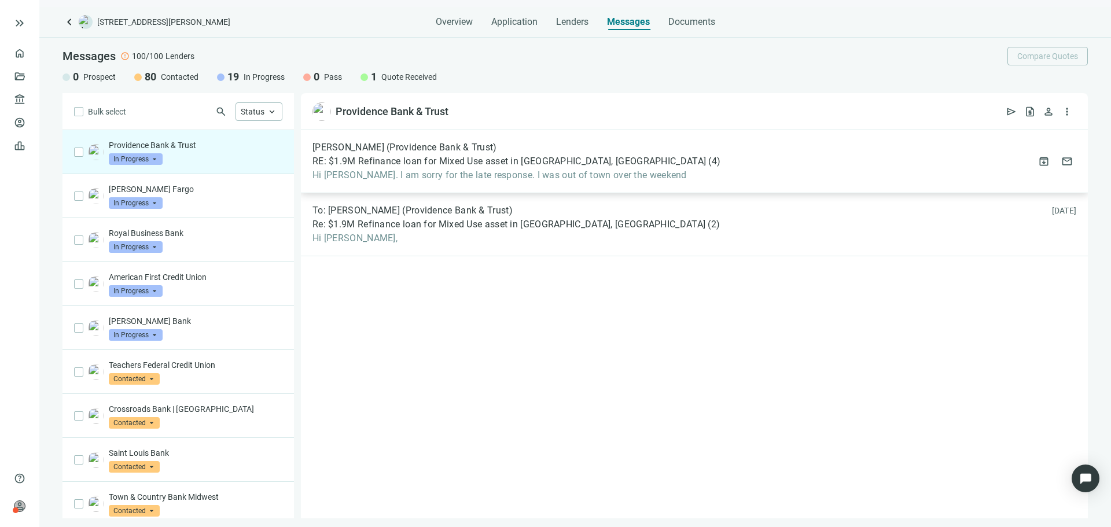
click at [495, 184] on div "[PERSON_NAME] (Providence Bank & Trust) RE: $1.9M Refinance loan for Mixed Use …" at bounding box center [694, 161] width 787 height 63
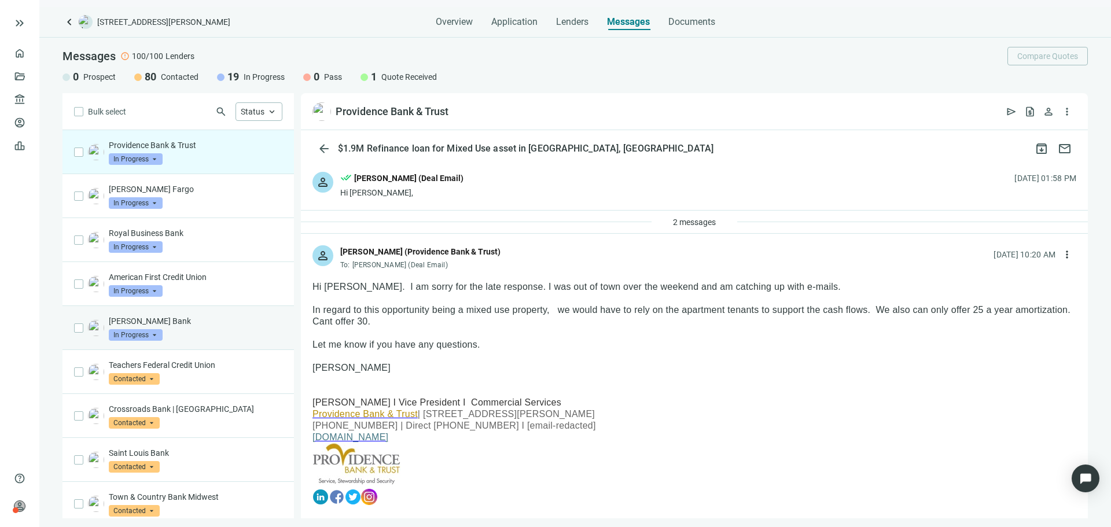
click at [216, 333] on div "[PERSON_NAME] Bank In Progress arrow_drop_down" at bounding box center [196, 327] width 174 height 25
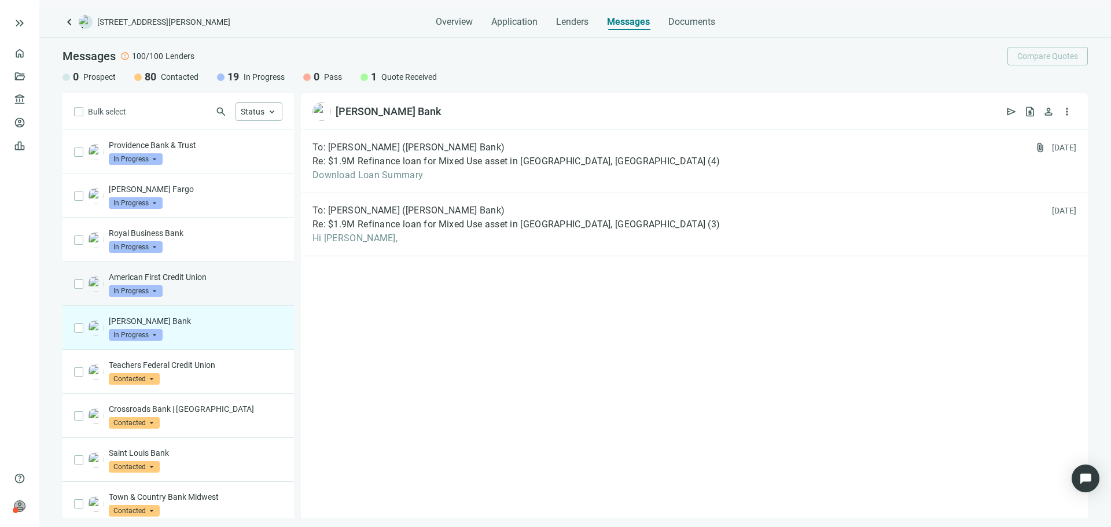
click at [218, 290] on div "American First Credit Union In Progress arrow_drop_down" at bounding box center [196, 283] width 174 height 25
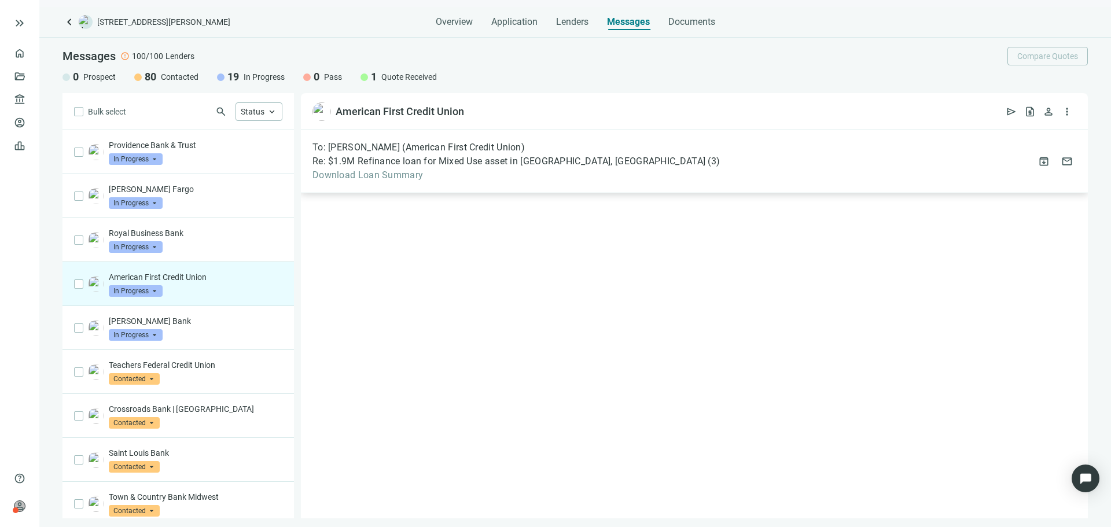
click at [474, 159] on span "Re: $1.9M Refinance loan for Mixed Use asset in [GEOGRAPHIC_DATA], [GEOGRAPHIC_…" at bounding box center [508, 162] width 393 height 12
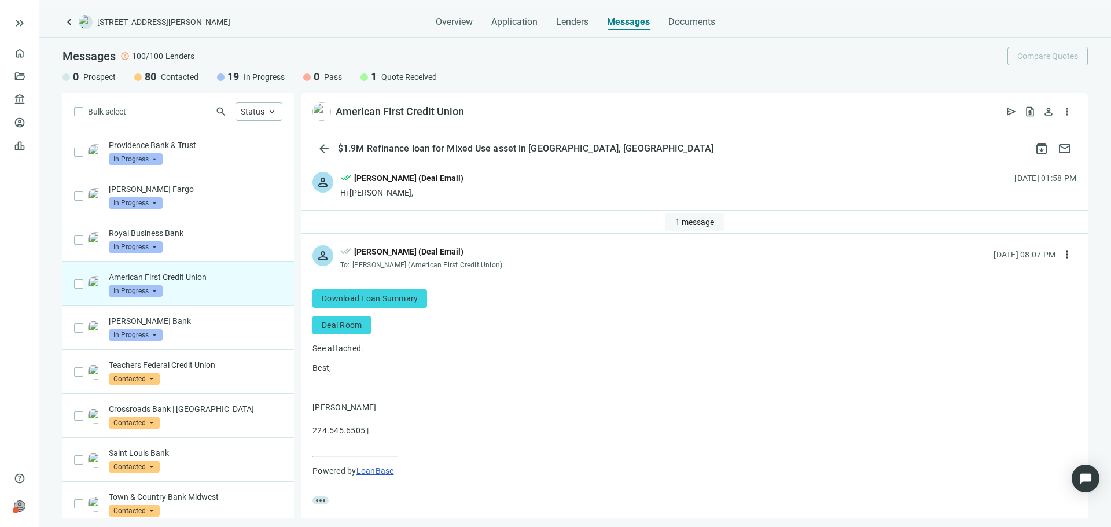
click at [669, 215] on button "1 message" at bounding box center [694, 222] width 58 height 19
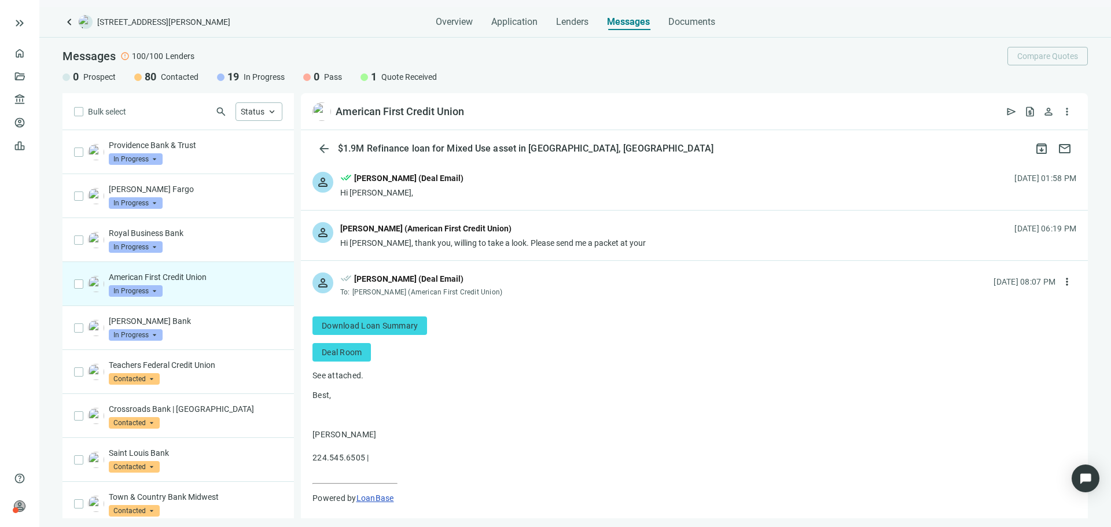
click at [599, 241] on div "Hi [PERSON_NAME], thank you, willing to take a look. Please send me a packet at…" at bounding box center [492, 243] width 305 height 12
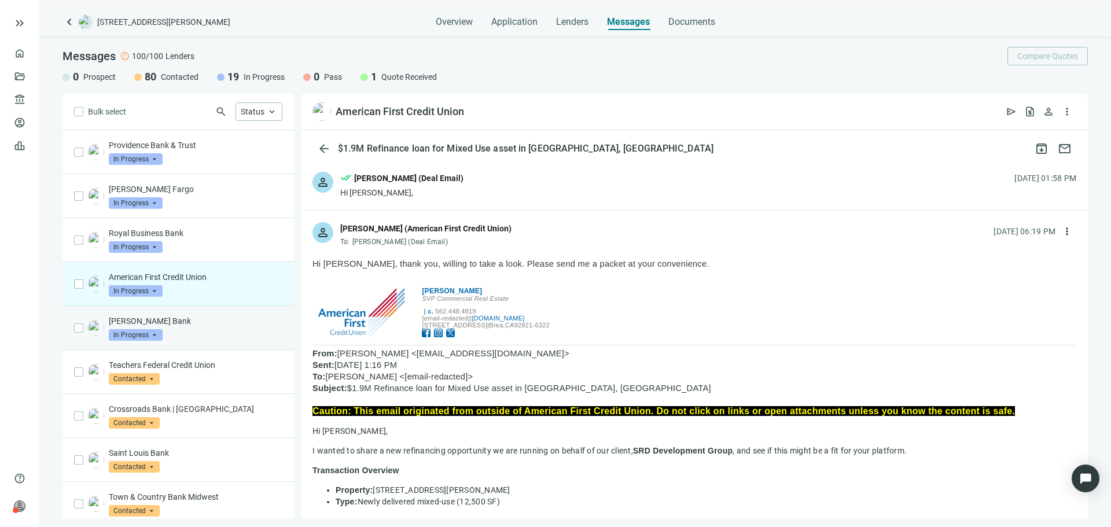
click at [222, 330] on div "[PERSON_NAME] Bank In Progress arrow_drop_down" at bounding box center [196, 327] width 174 height 25
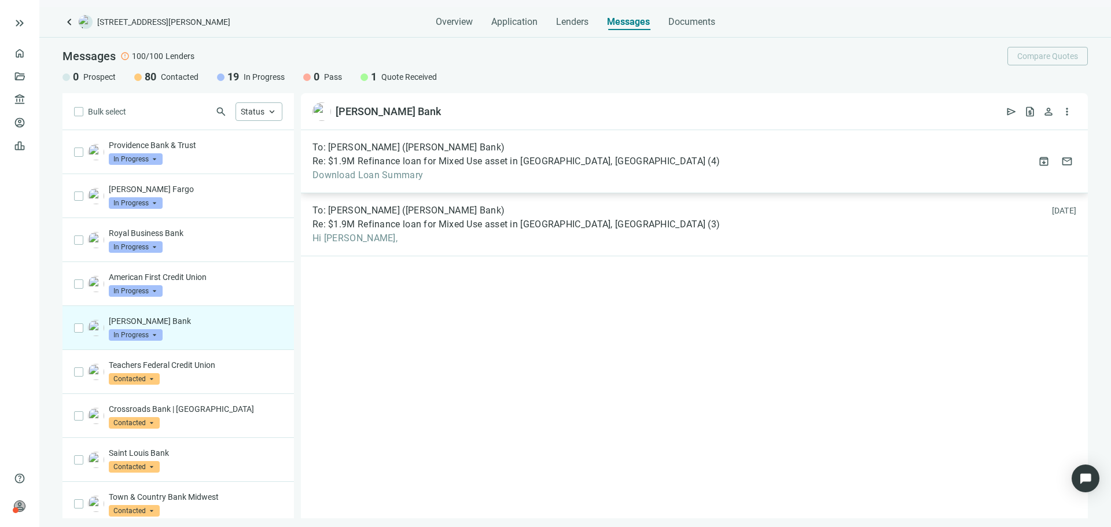
click at [423, 163] on span "Re: $1.9M Refinance loan for Mixed Use asset in [GEOGRAPHIC_DATA], [GEOGRAPHIC_…" at bounding box center [508, 162] width 393 height 12
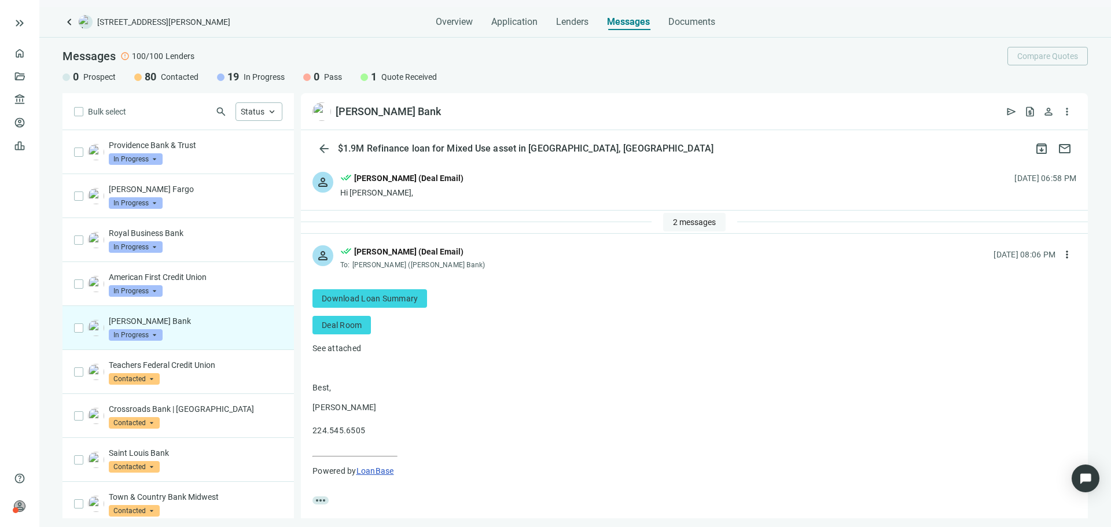
click at [675, 226] on span "2 messages" at bounding box center [694, 222] width 43 height 9
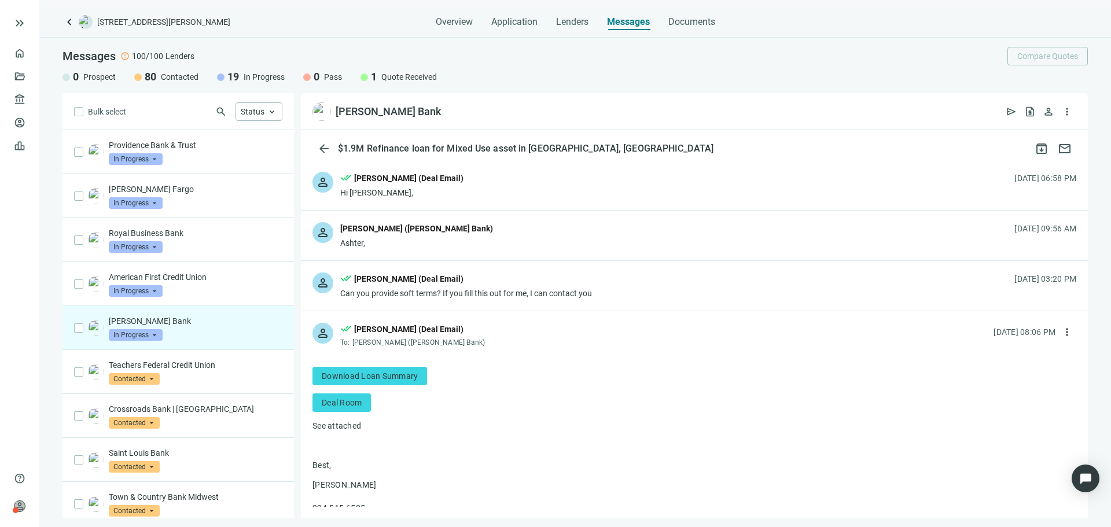
click at [521, 237] on div "person [PERSON_NAME] ([PERSON_NAME] Bank) Ashter, [DATE] 09:56 AM" at bounding box center [694, 236] width 787 height 50
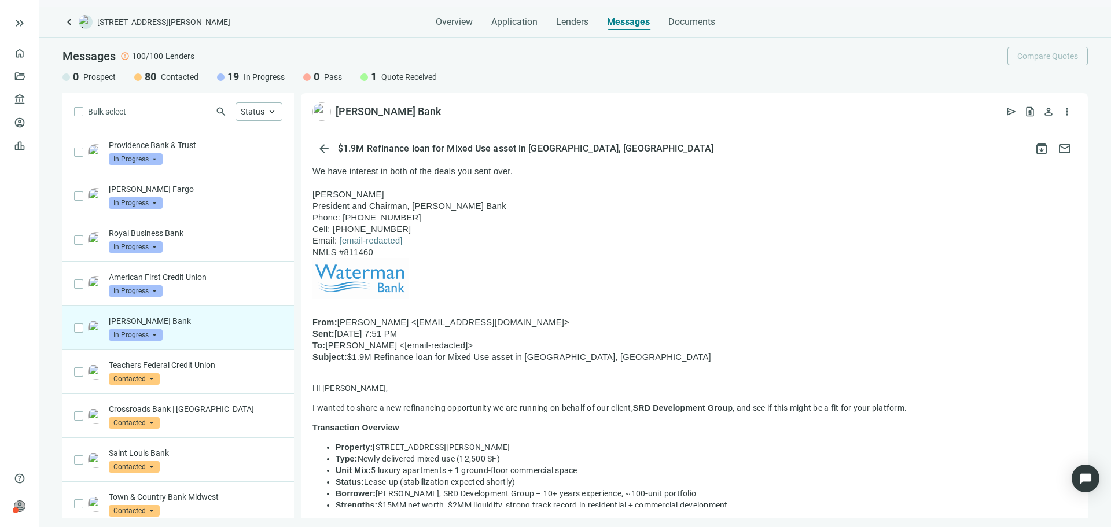
scroll to position [58, 0]
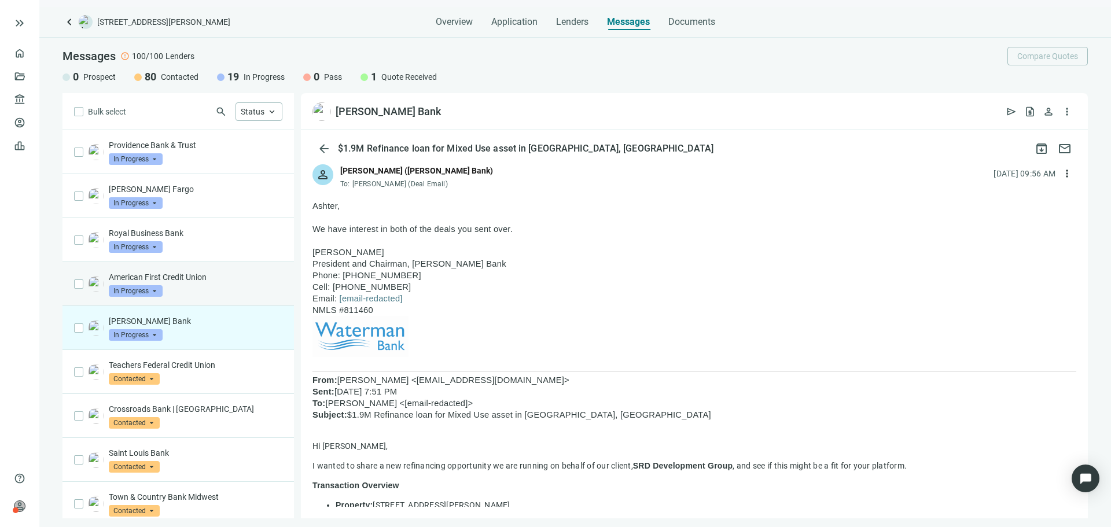
click at [205, 269] on div "American First Credit Union In Progress arrow_drop_down" at bounding box center [177, 284] width 231 height 44
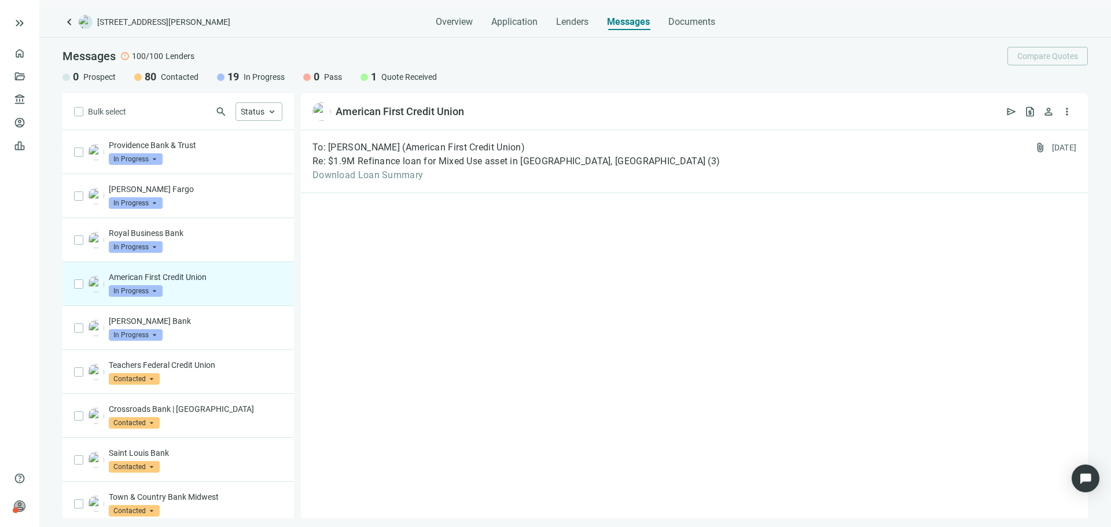
click at [69, 16] on span "keyboard_arrow_left" at bounding box center [69, 22] width 14 height 14
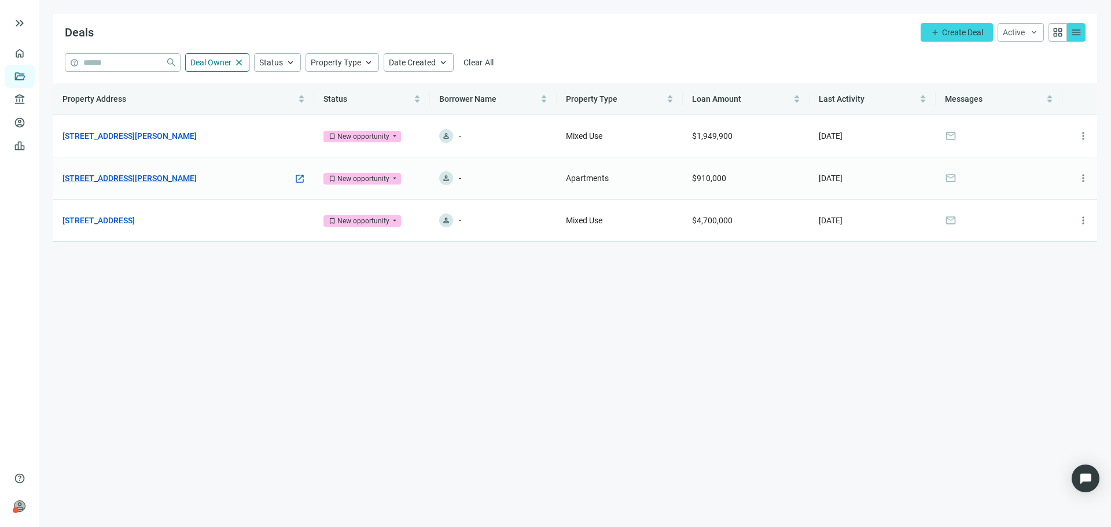
click at [152, 179] on link "[STREET_ADDRESS][PERSON_NAME]" at bounding box center [129, 178] width 134 height 13
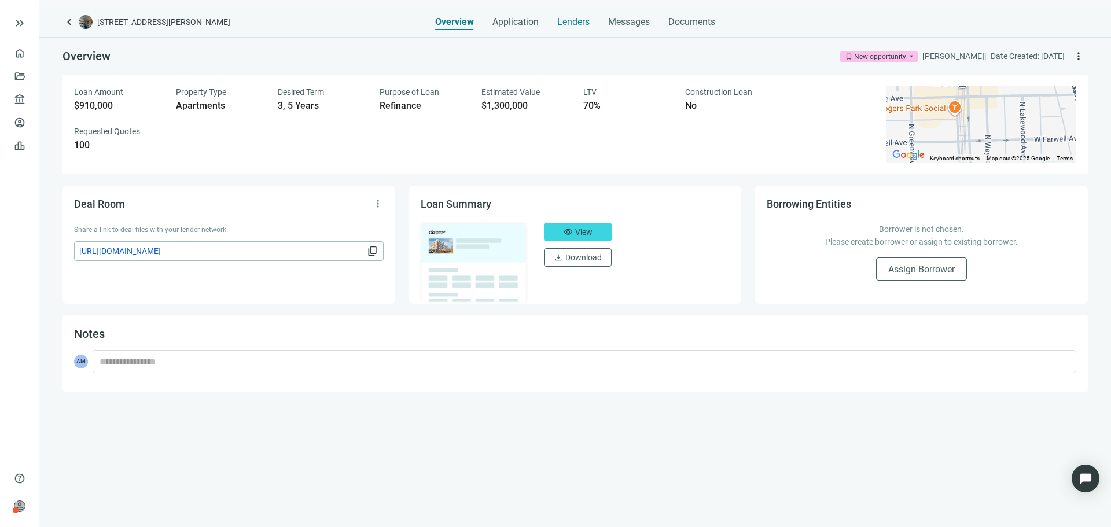
click at [588, 19] on span "Lenders" at bounding box center [573, 22] width 32 height 12
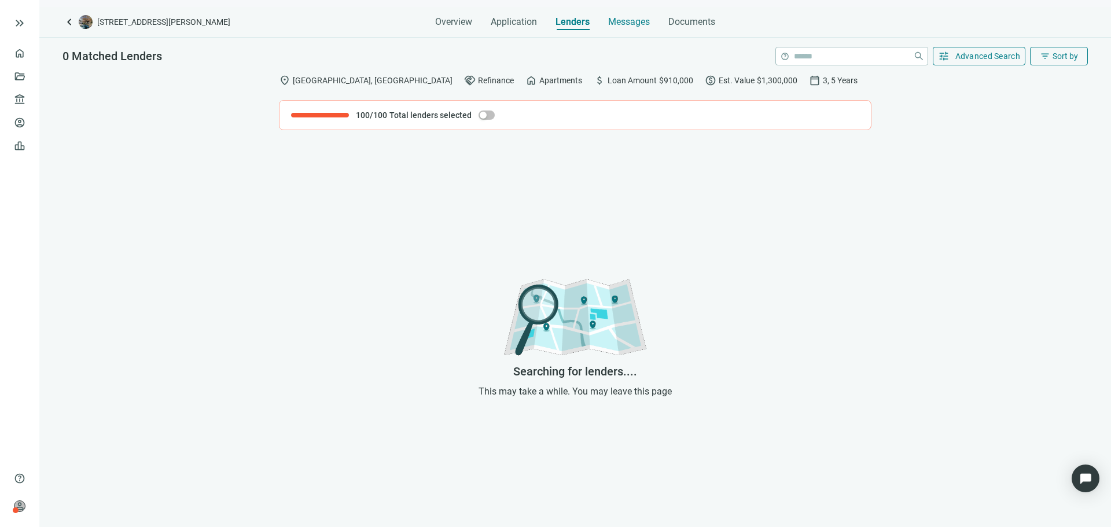
click at [625, 26] on span "Messages" at bounding box center [629, 21] width 42 height 11
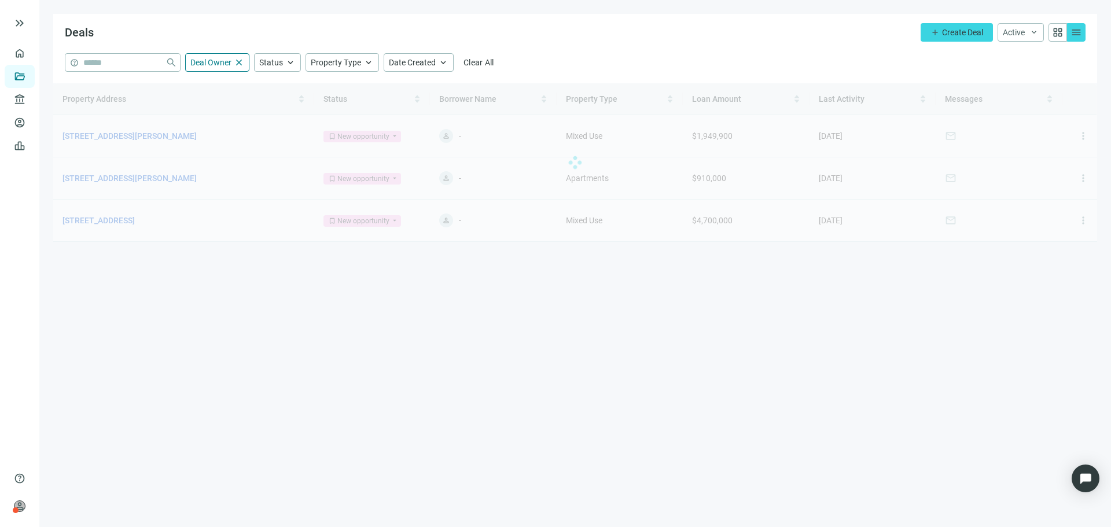
click at [170, 135] on div at bounding box center [575, 162] width 1044 height 159
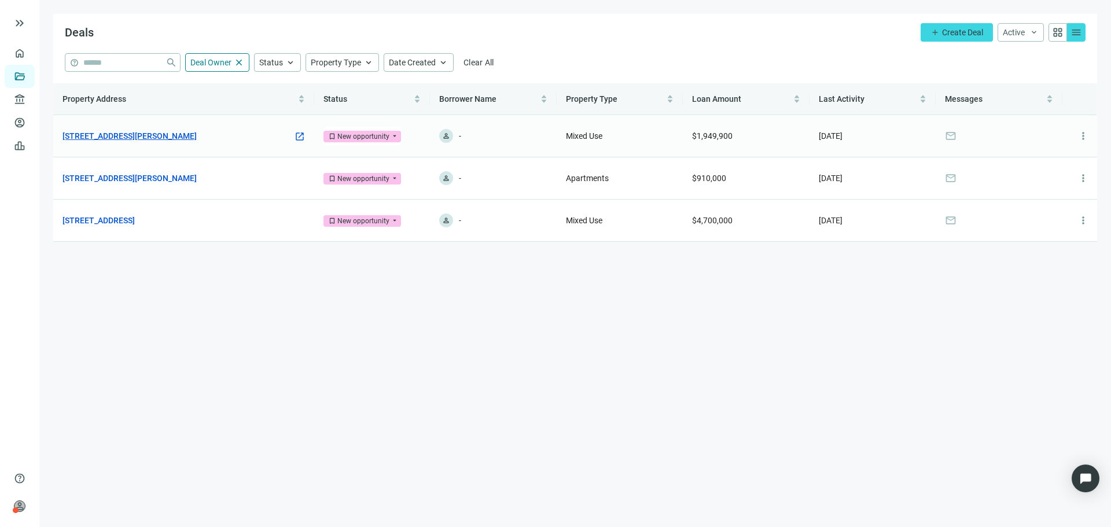
click at [156, 134] on link "[STREET_ADDRESS][PERSON_NAME]" at bounding box center [129, 136] width 134 height 13
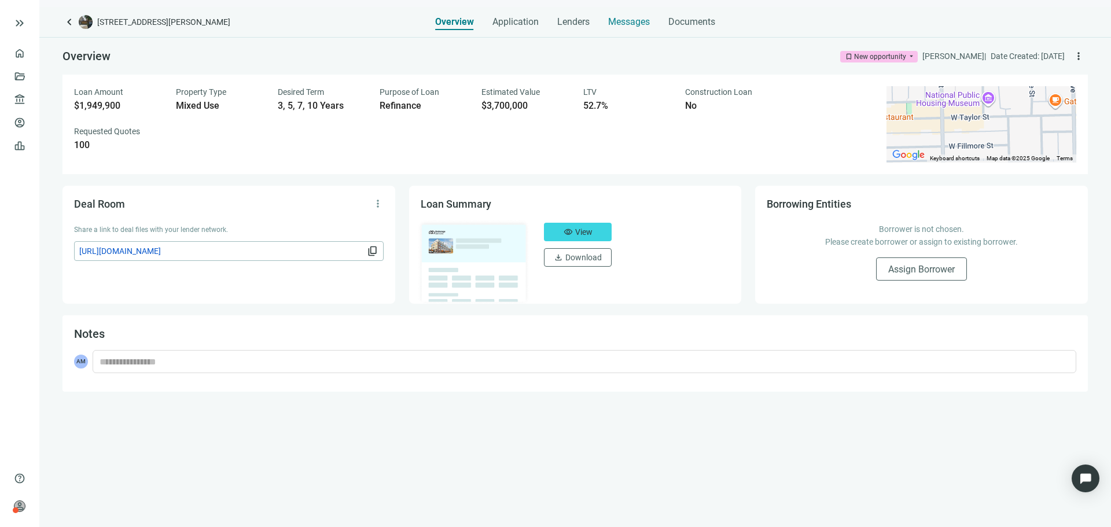
click at [636, 21] on span "Messages" at bounding box center [629, 21] width 42 height 11
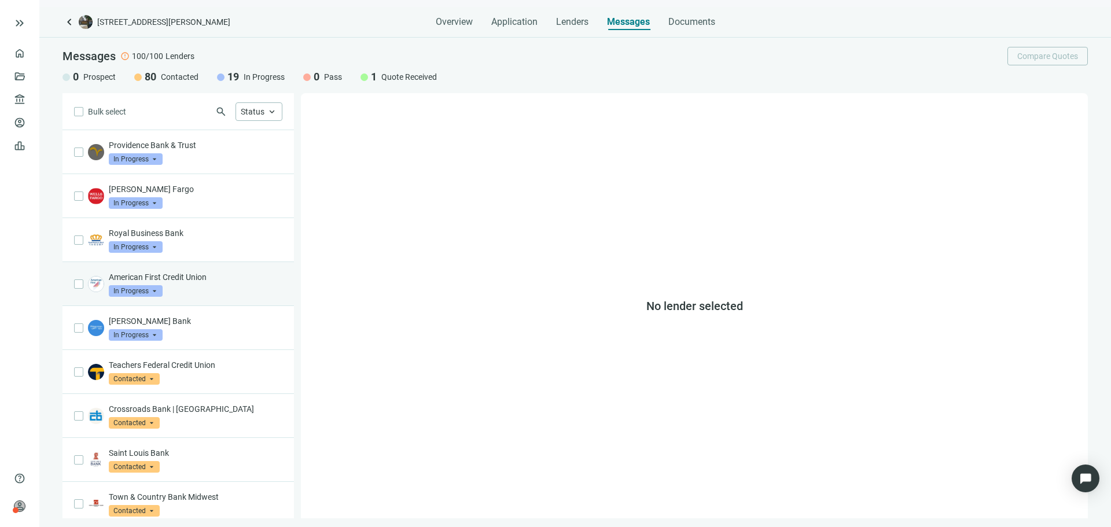
click at [209, 288] on div "American First Credit Union In Progress arrow_drop_down" at bounding box center [196, 283] width 174 height 25
